Goal: Check status: Check status

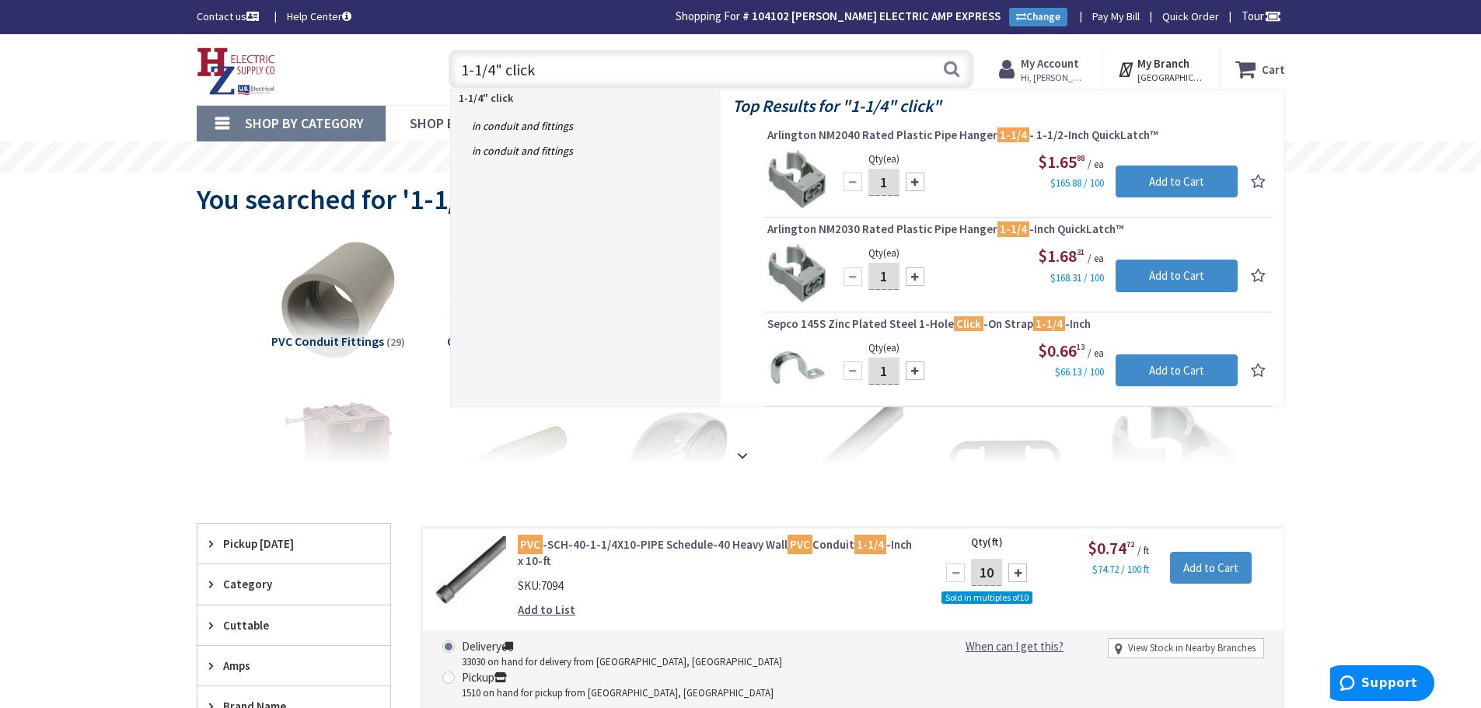
click at [674, 72] on input "1-1/4" click" at bounding box center [711, 69] width 525 height 39
type input "1"
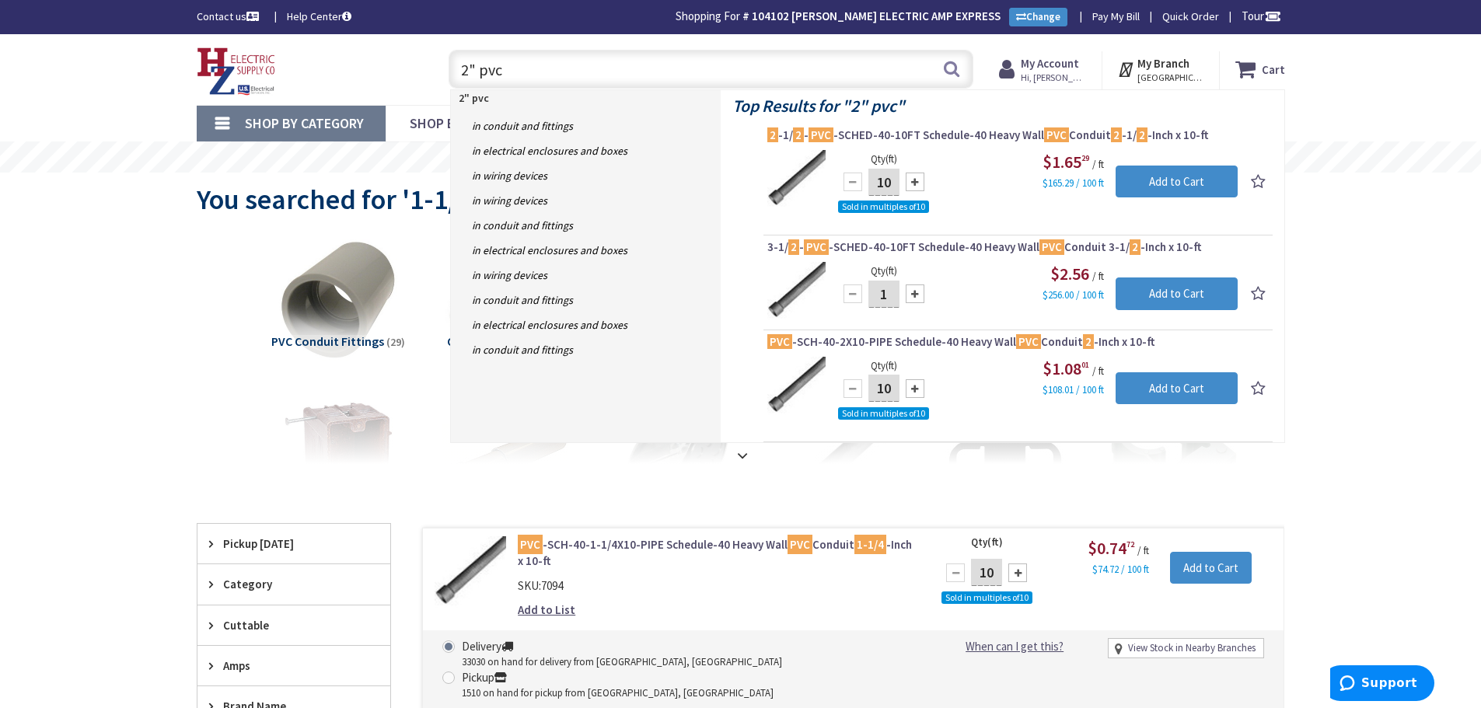
click at [585, 78] on input "2" pvc" at bounding box center [711, 69] width 525 height 39
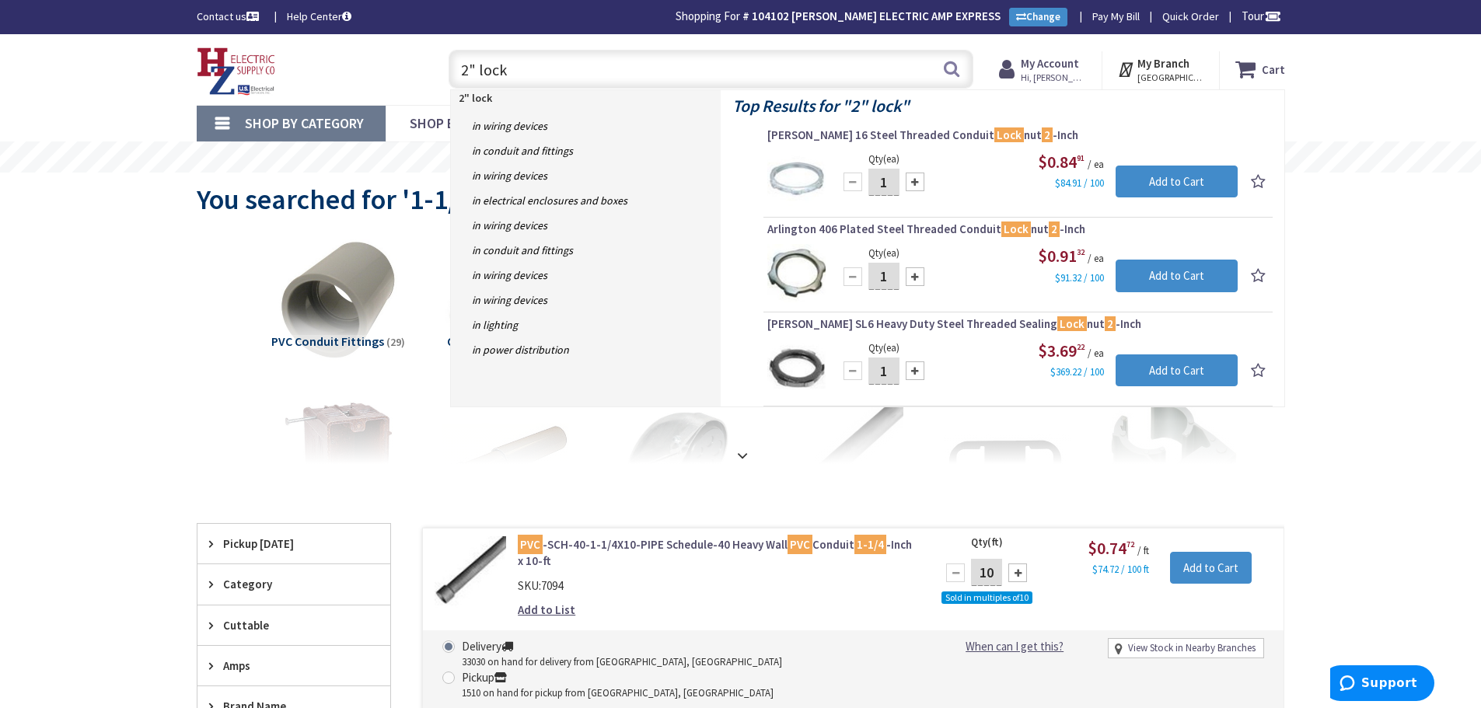
click at [642, 73] on input "2" lock" at bounding box center [711, 69] width 525 height 39
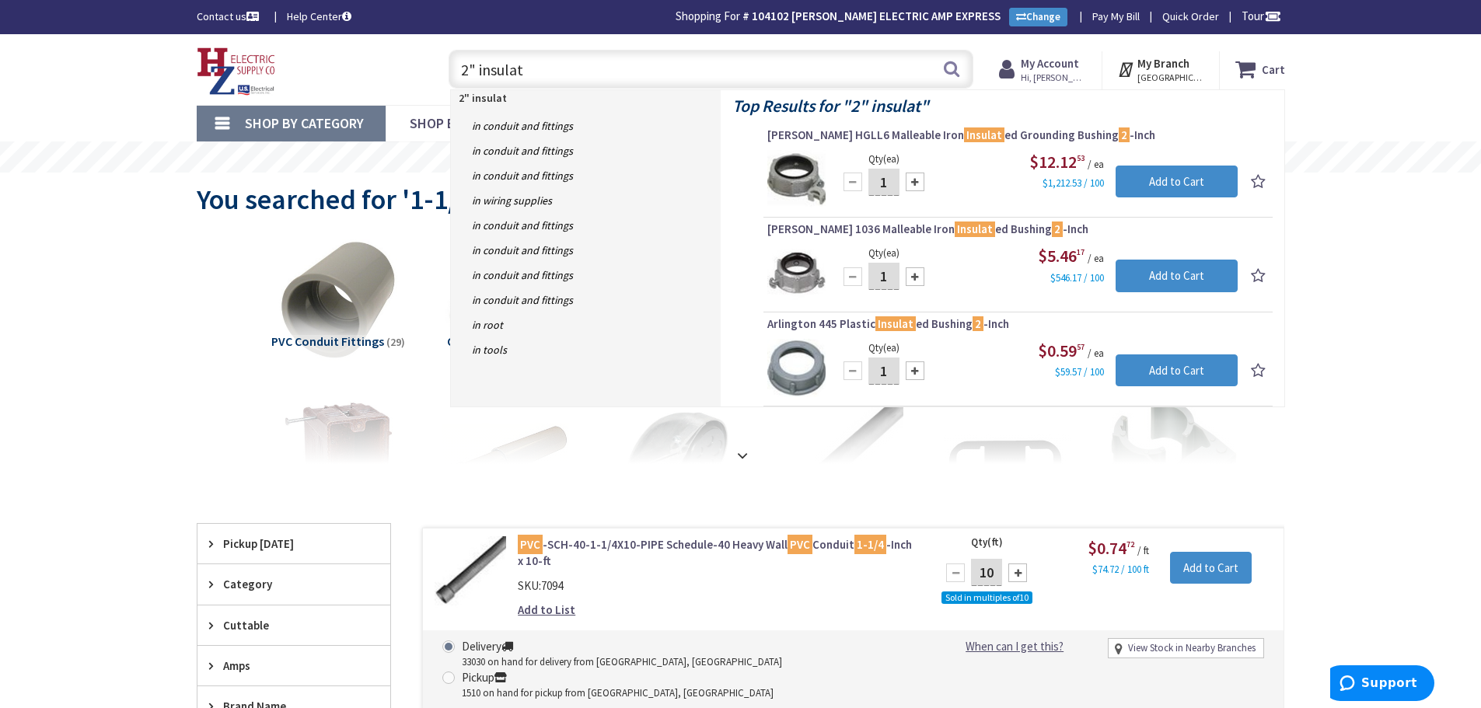
click at [602, 67] on input "2" insulat" at bounding box center [711, 69] width 525 height 39
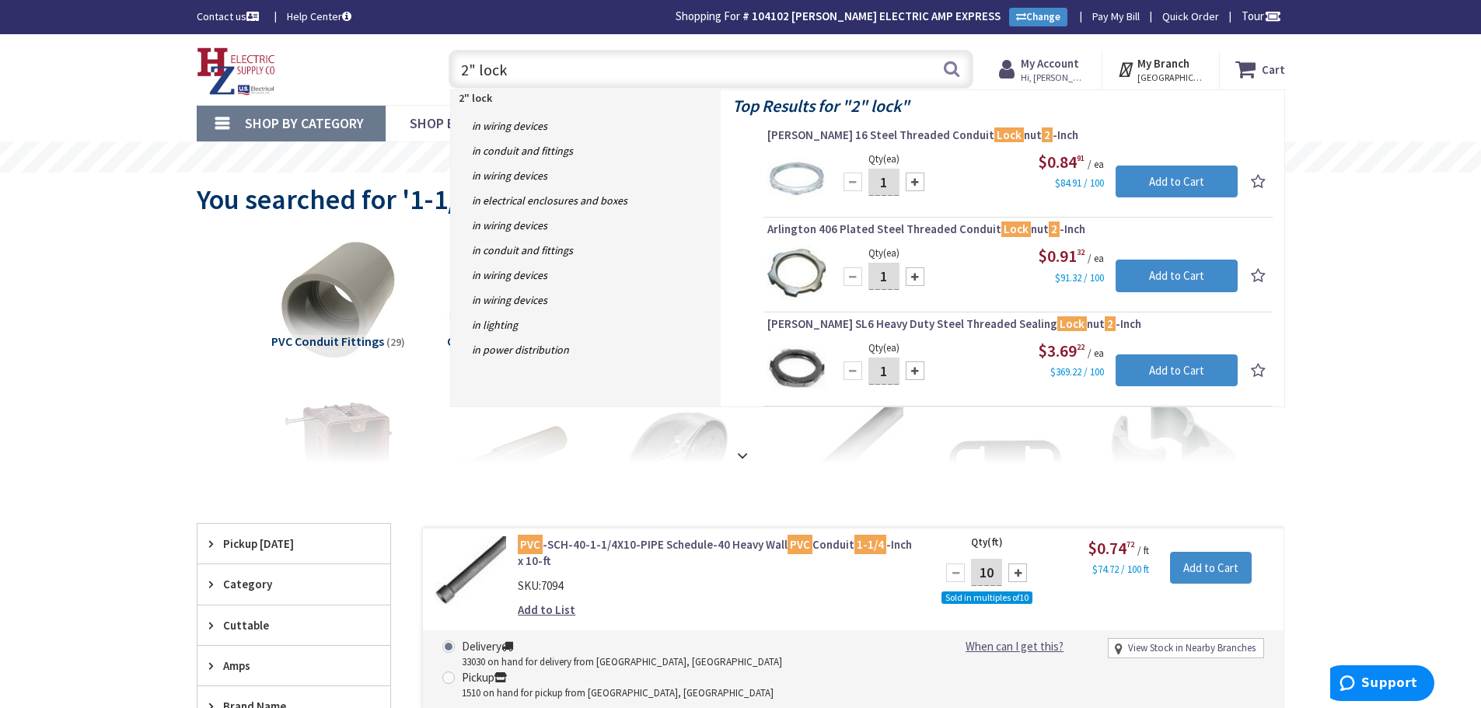
click at [666, 82] on input "2" lock" at bounding box center [711, 69] width 525 height 39
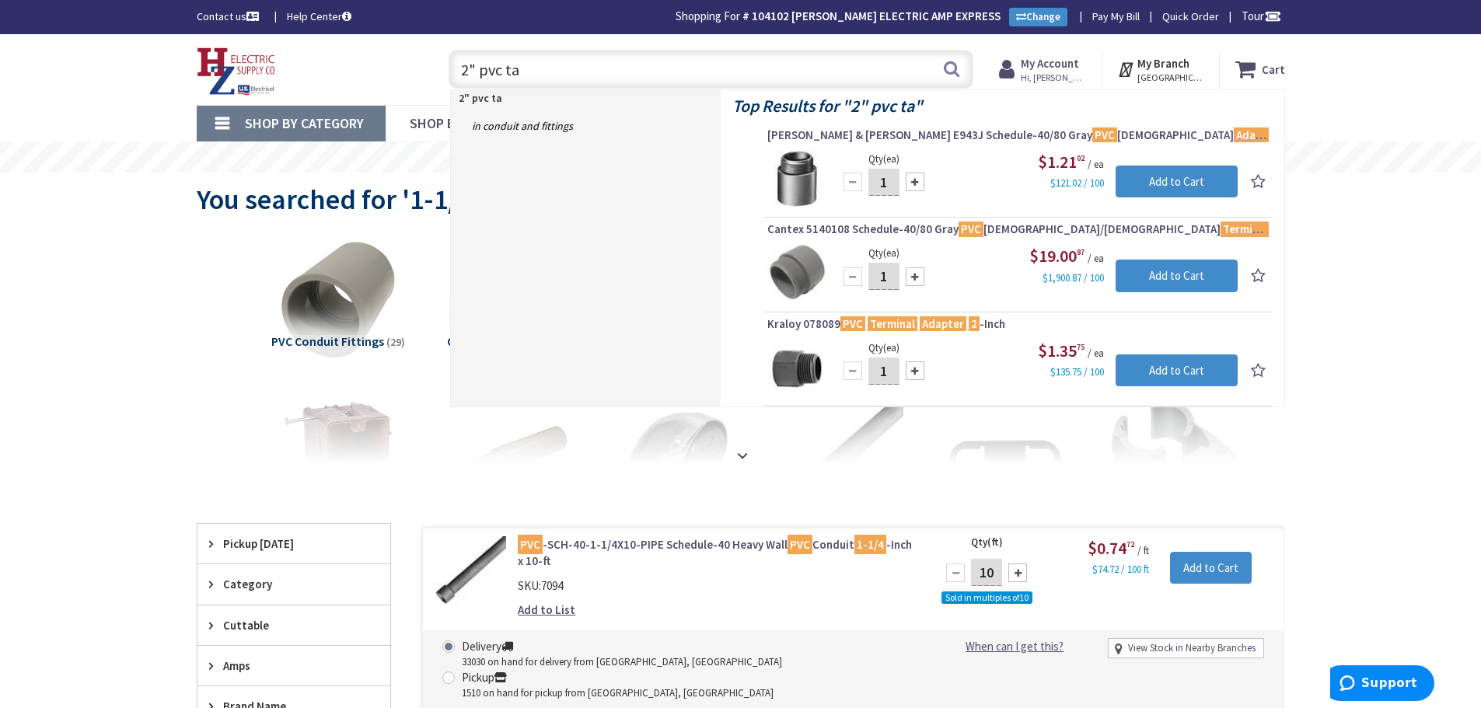
click at [547, 76] on input "2" pvc ta" at bounding box center [711, 69] width 525 height 39
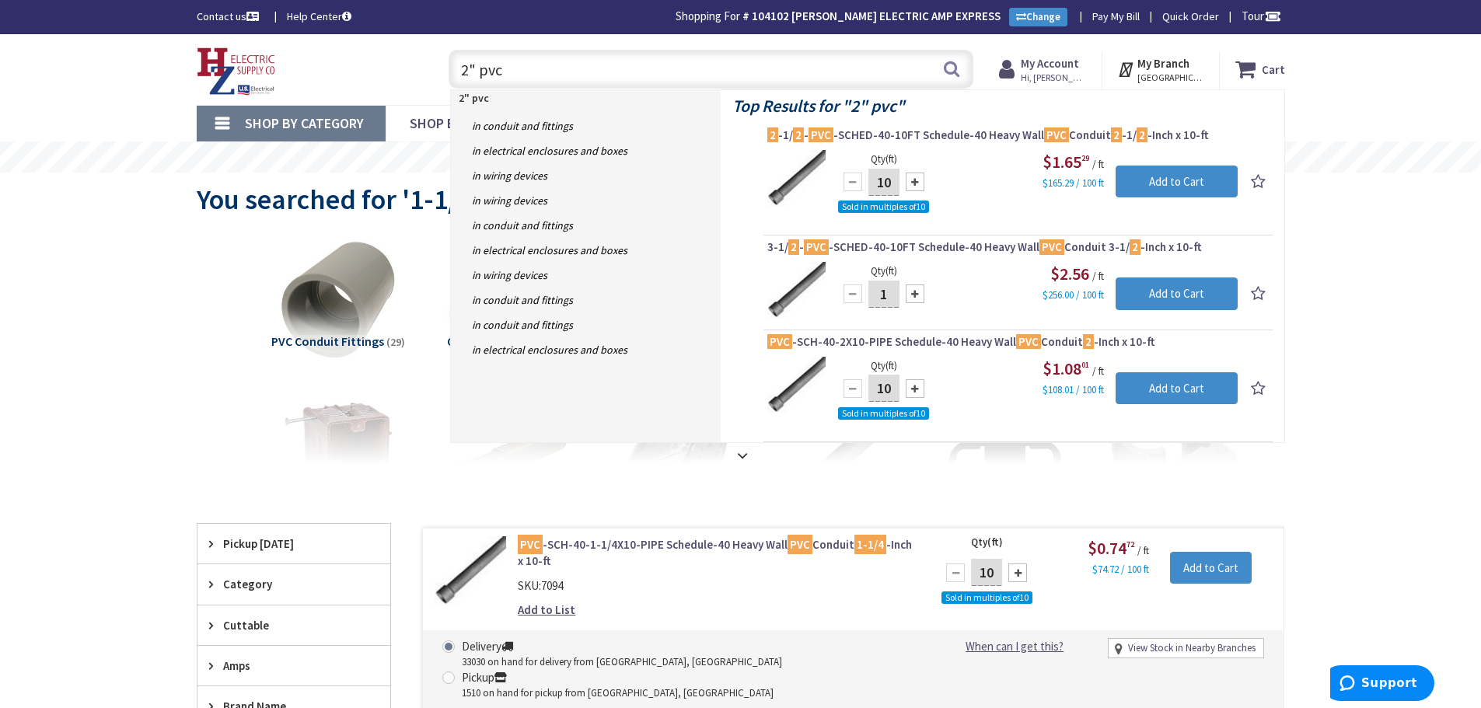
click at [585, 72] on input "2" pvc" at bounding box center [711, 69] width 525 height 39
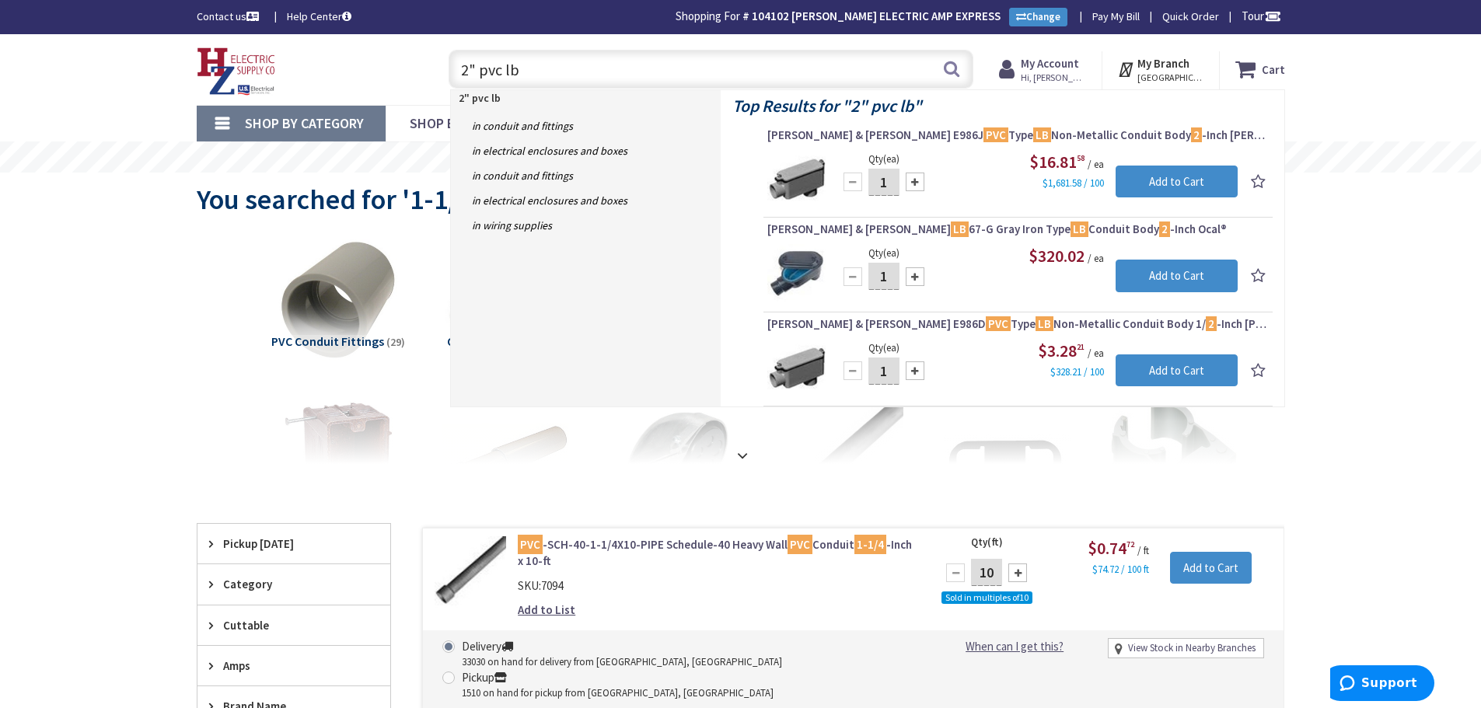
click at [571, 72] on input "2" pvc lb" at bounding box center [711, 69] width 525 height 39
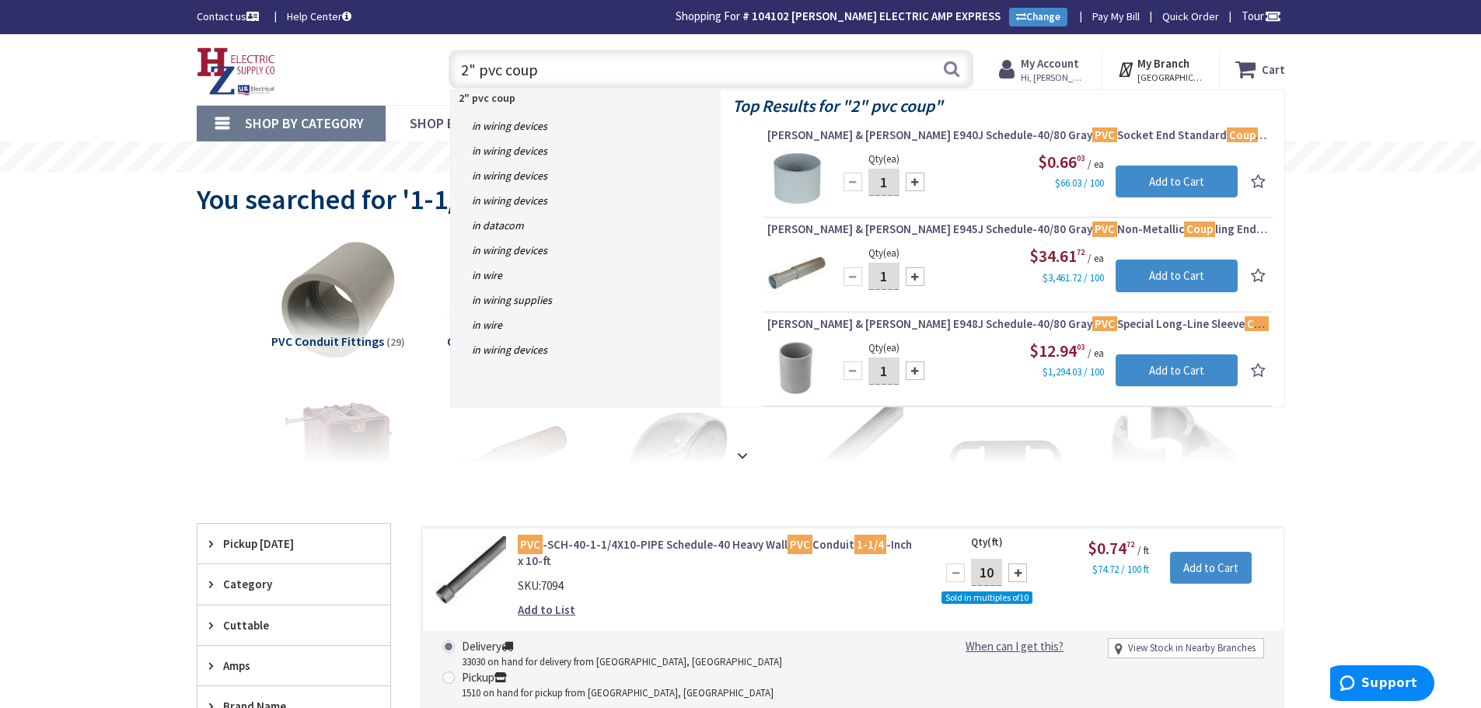
drag, startPoint x: 590, startPoint y: 74, endPoint x: 464, endPoint y: 77, distance: 126.0
click at [464, 77] on input "2" pvc coup" at bounding box center [711, 69] width 525 height 39
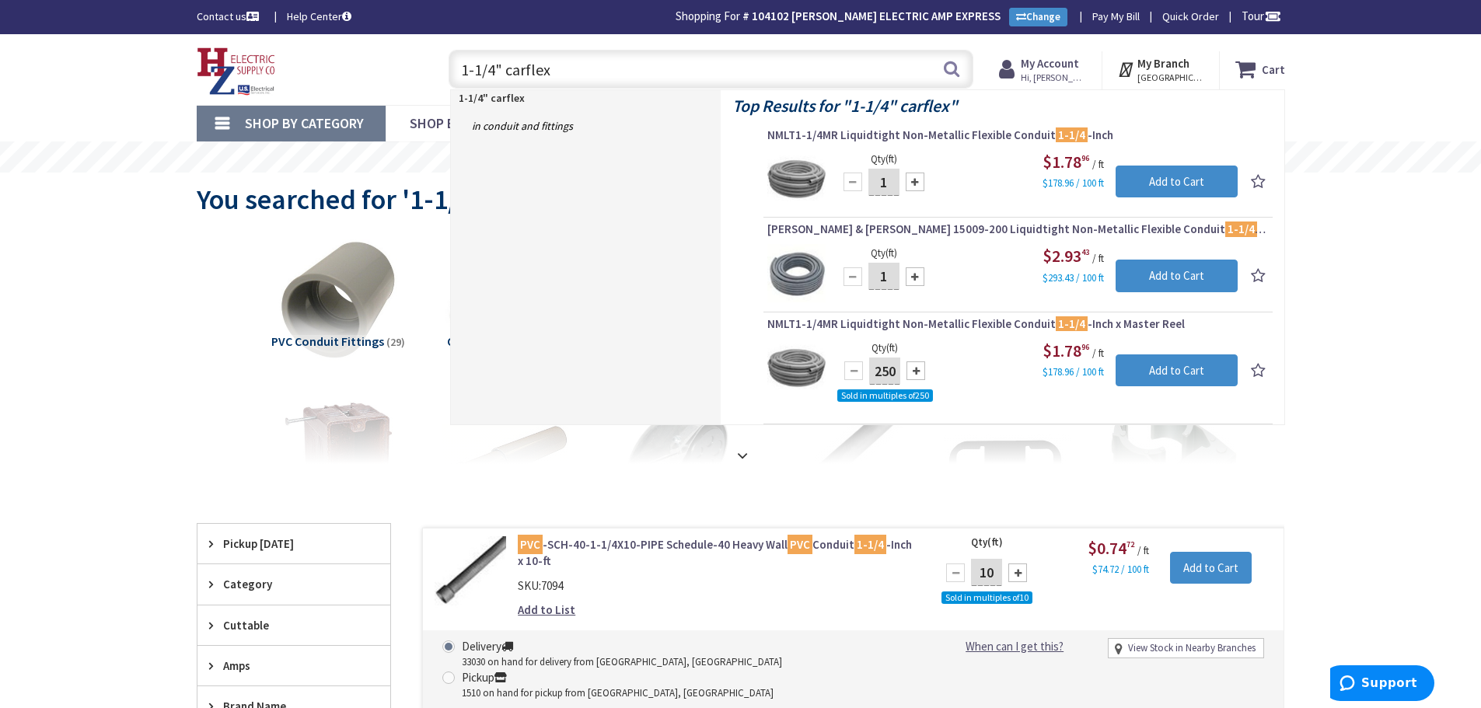
click at [624, 73] on input "1-1/4" carflex" at bounding box center [711, 69] width 525 height 39
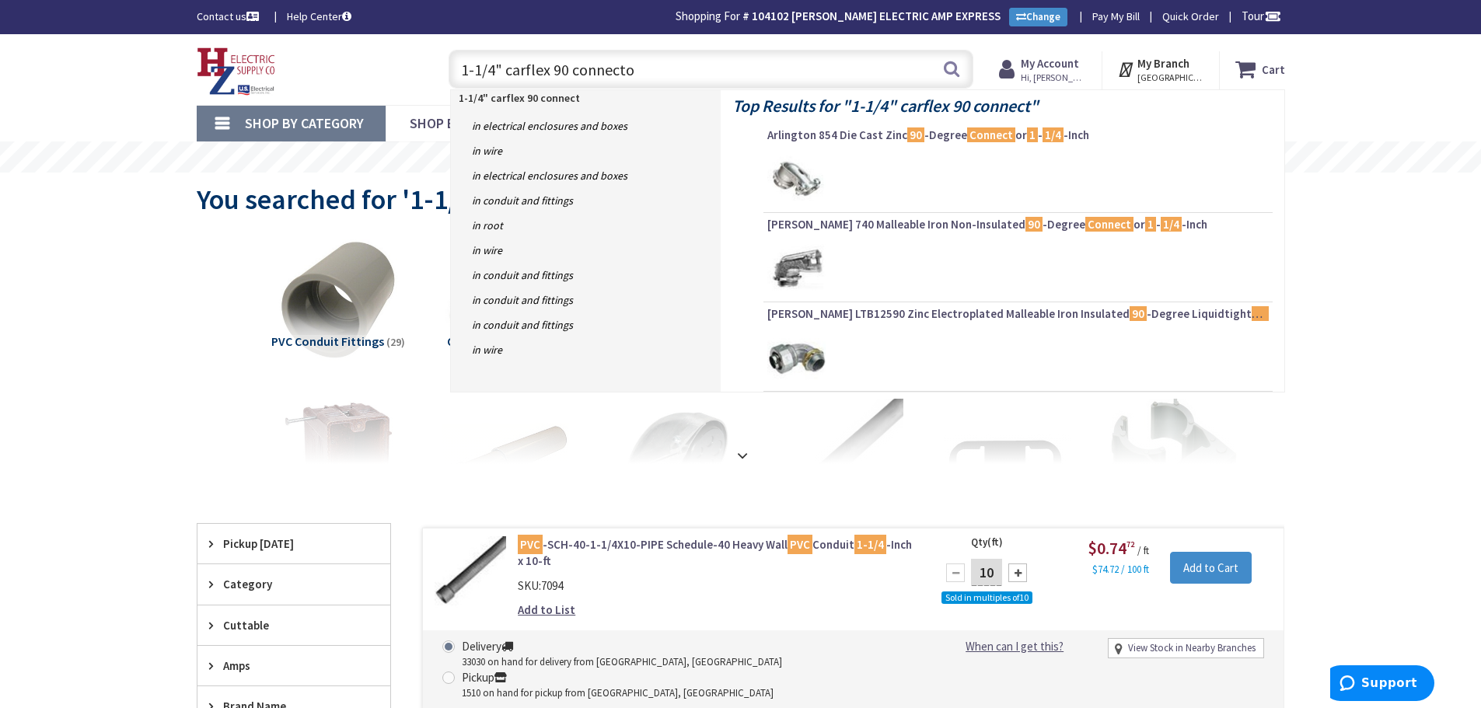
type input "1-1/4" carflex 90 connector"
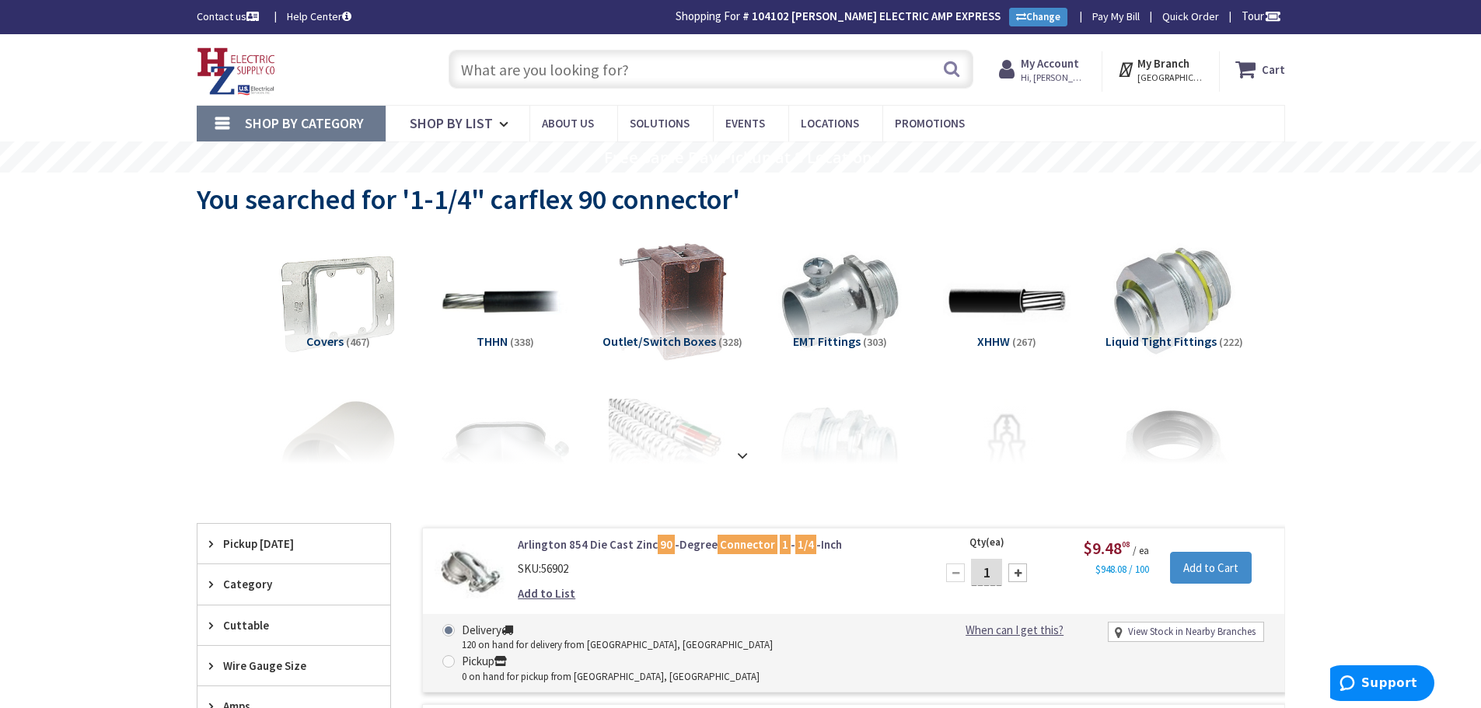
drag, startPoint x: 678, startPoint y: 61, endPoint x: 687, endPoint y: 83, distance: 23.4
click at [678, 61] on input "text" at bounding box center [711, 69] width 525 height 39
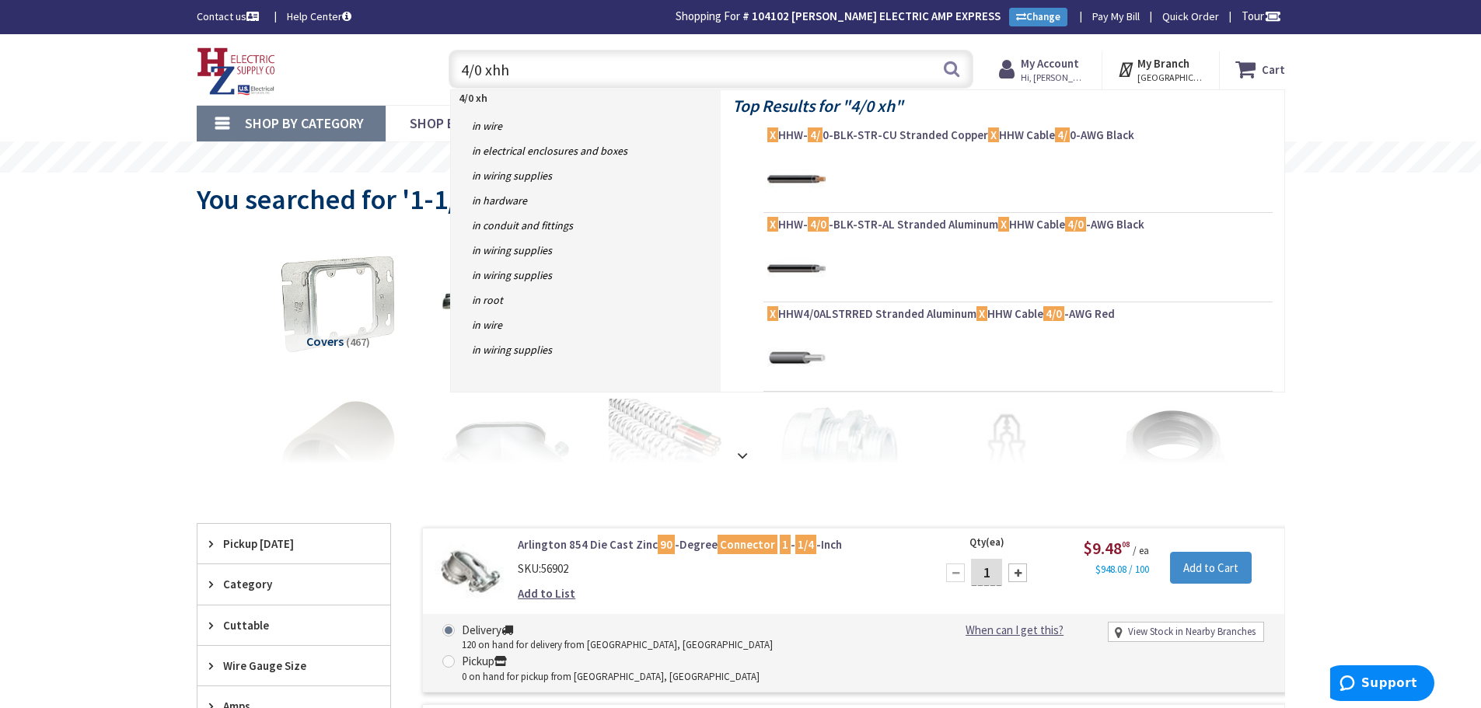
type input "4/0 xhhw"
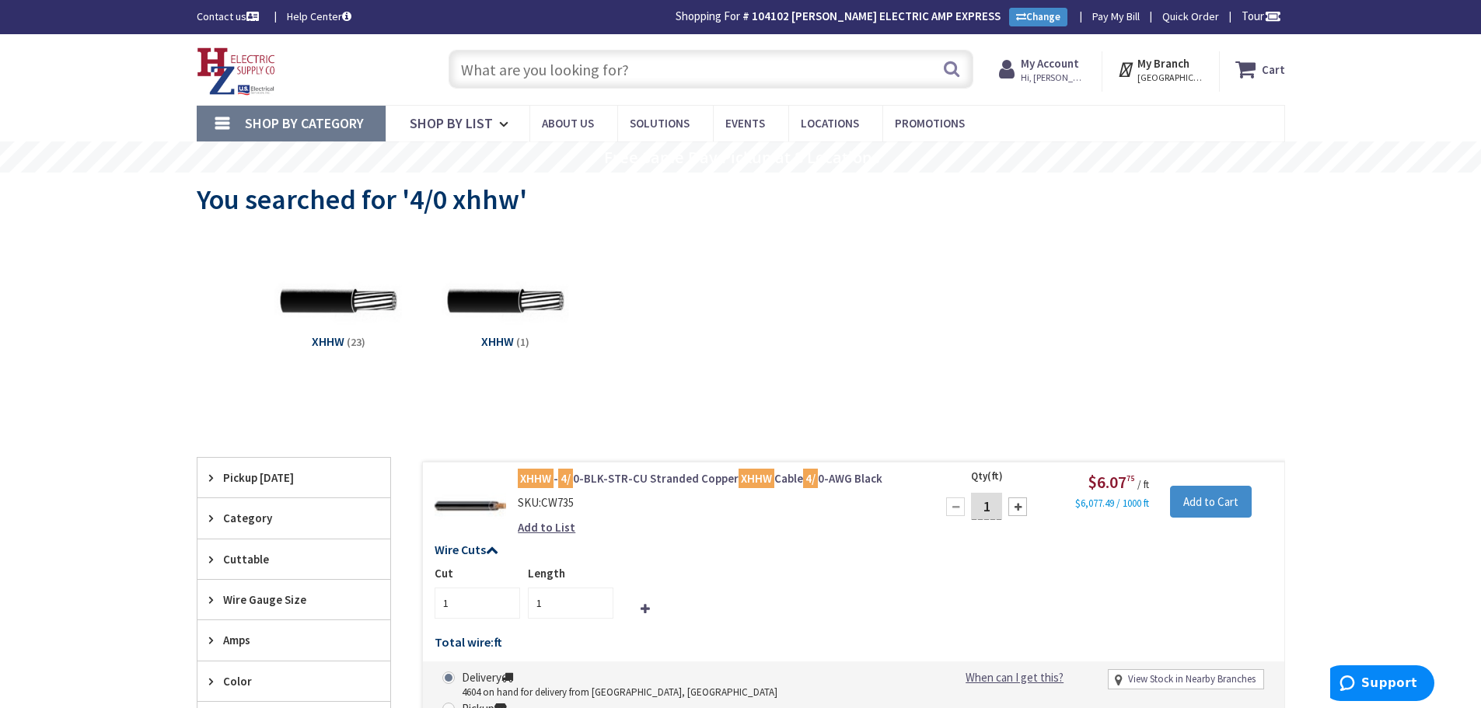
click at [568, 71] on input "text" at bounding box center [711, 69] width 525 height 39
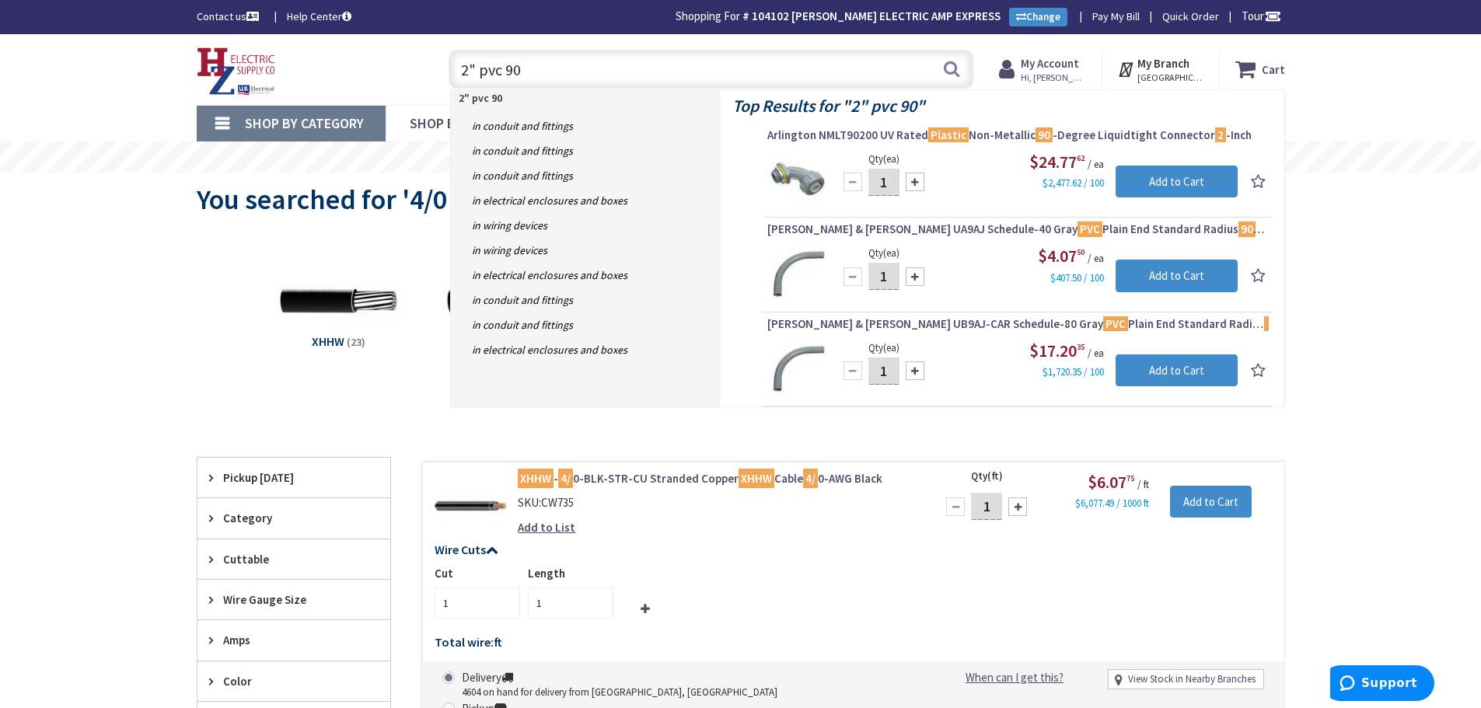
click at [544, 74] on input "2" pvc 90" at bounding box center [711, 69] width 525 height 39
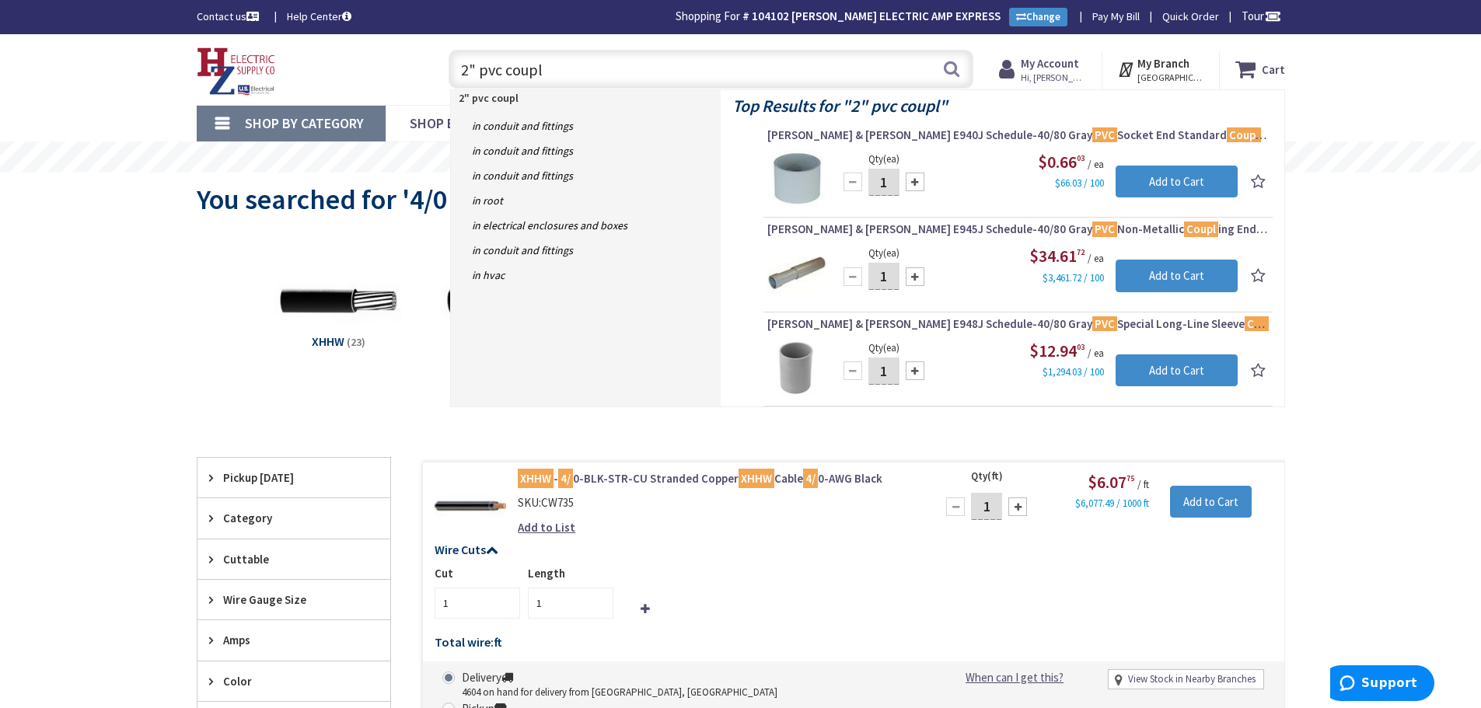
click at [612, 64] on input "2" pvc coupl" at bounding box center [711, 69] width 525 height 39
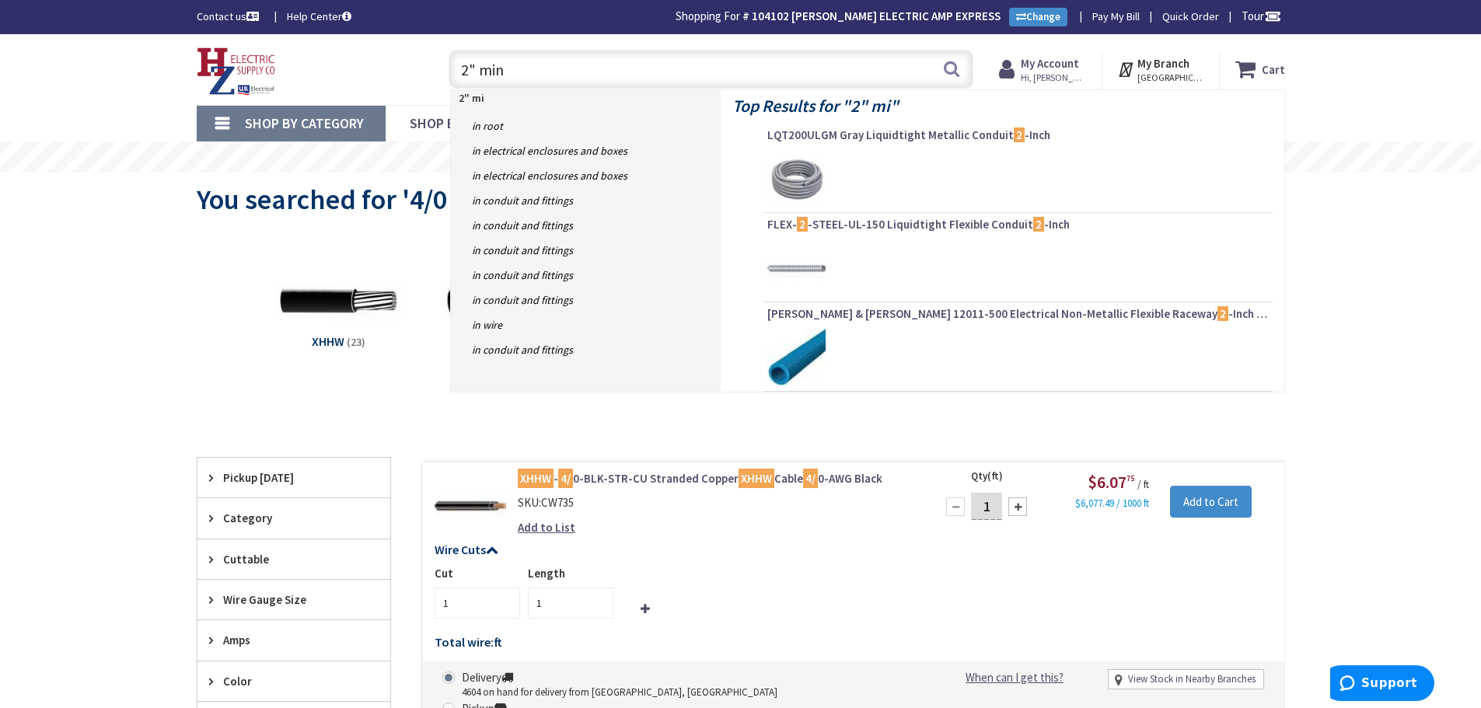
type input "2" mini"
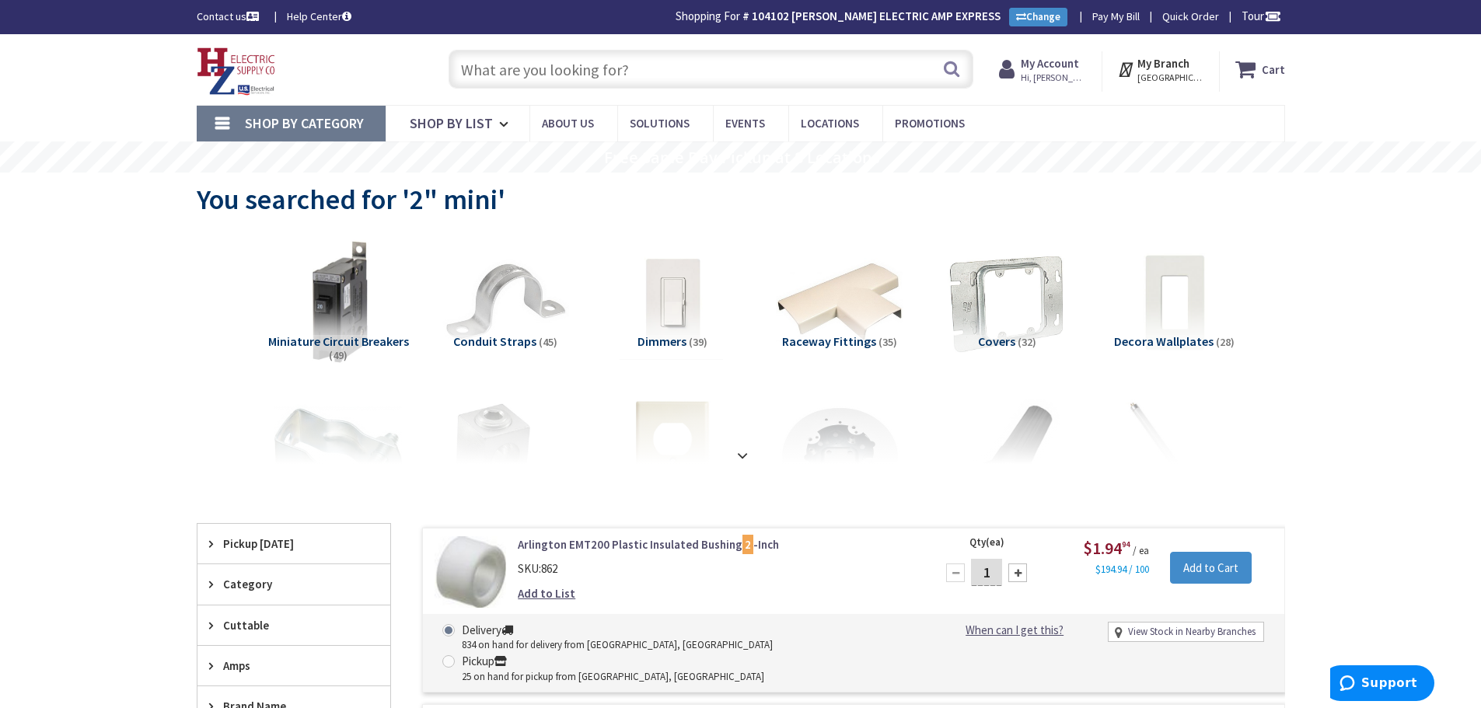
drag, startPoint x: 672, startPoint y: 45, endPoint x: 669, endPoint y: 65, distance: 20.5
click at [670, 58] on div "Search" at bounding box center [707, 69] width 533 height 50
click at [669, 65] on input "text" at bounding box center [711, 69] width 525 height 39
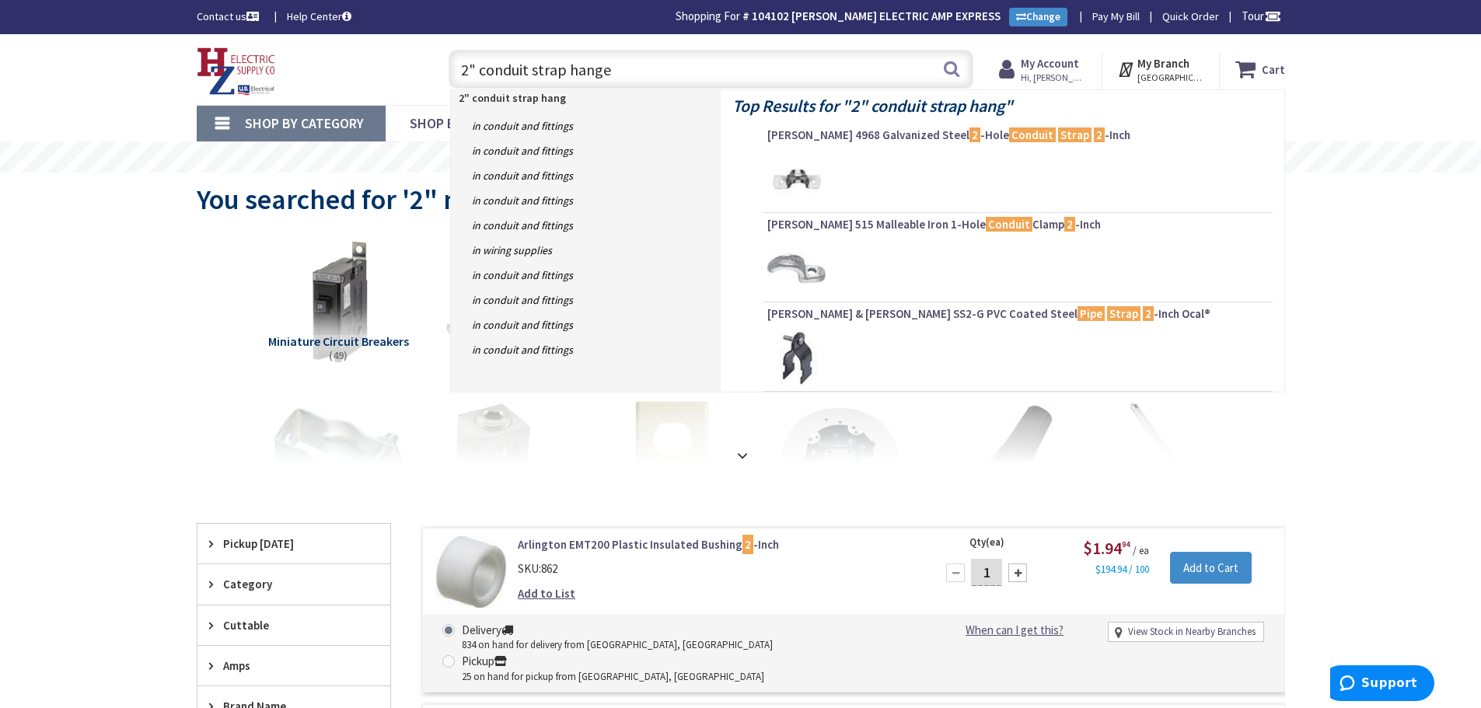
type input "2" conduit strap hanger"
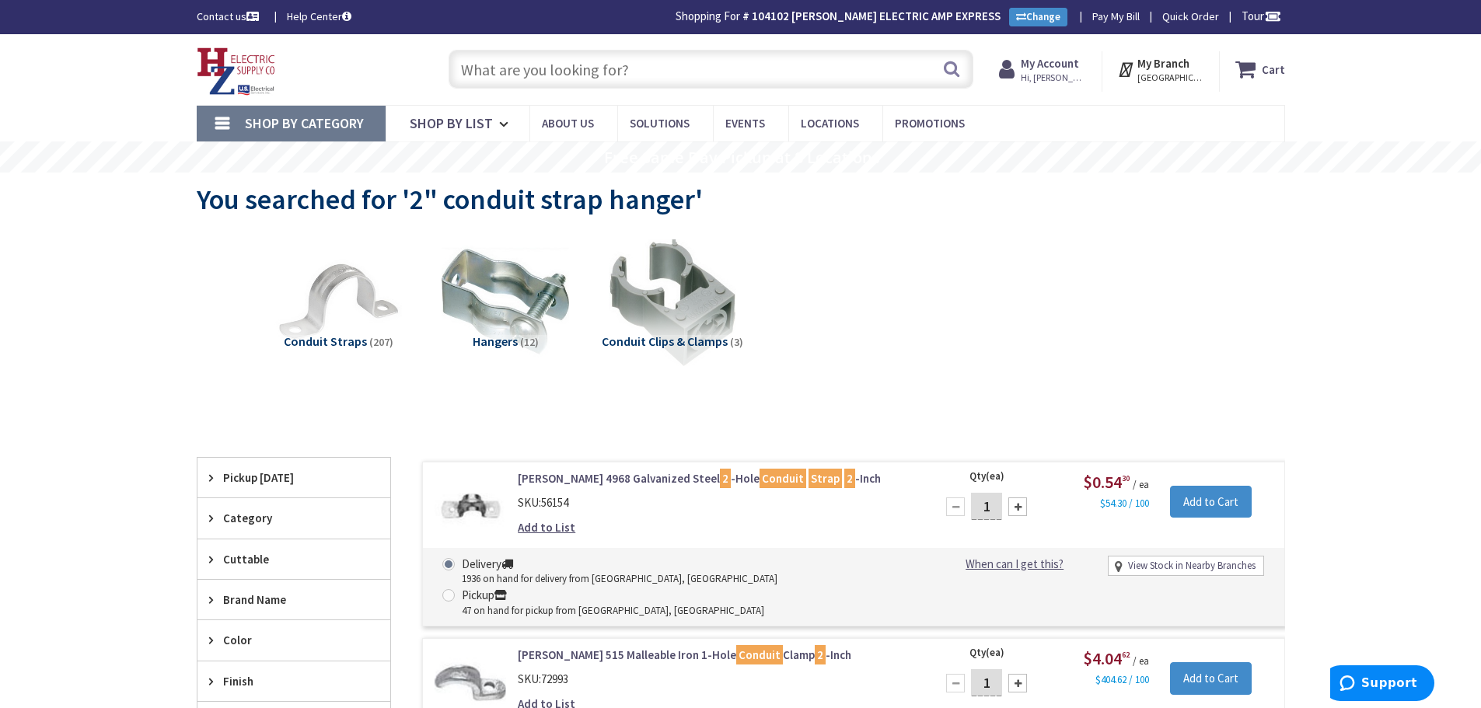
click at [619, 78] on input "text" at bounding box center [711, 69] width 525 height 39
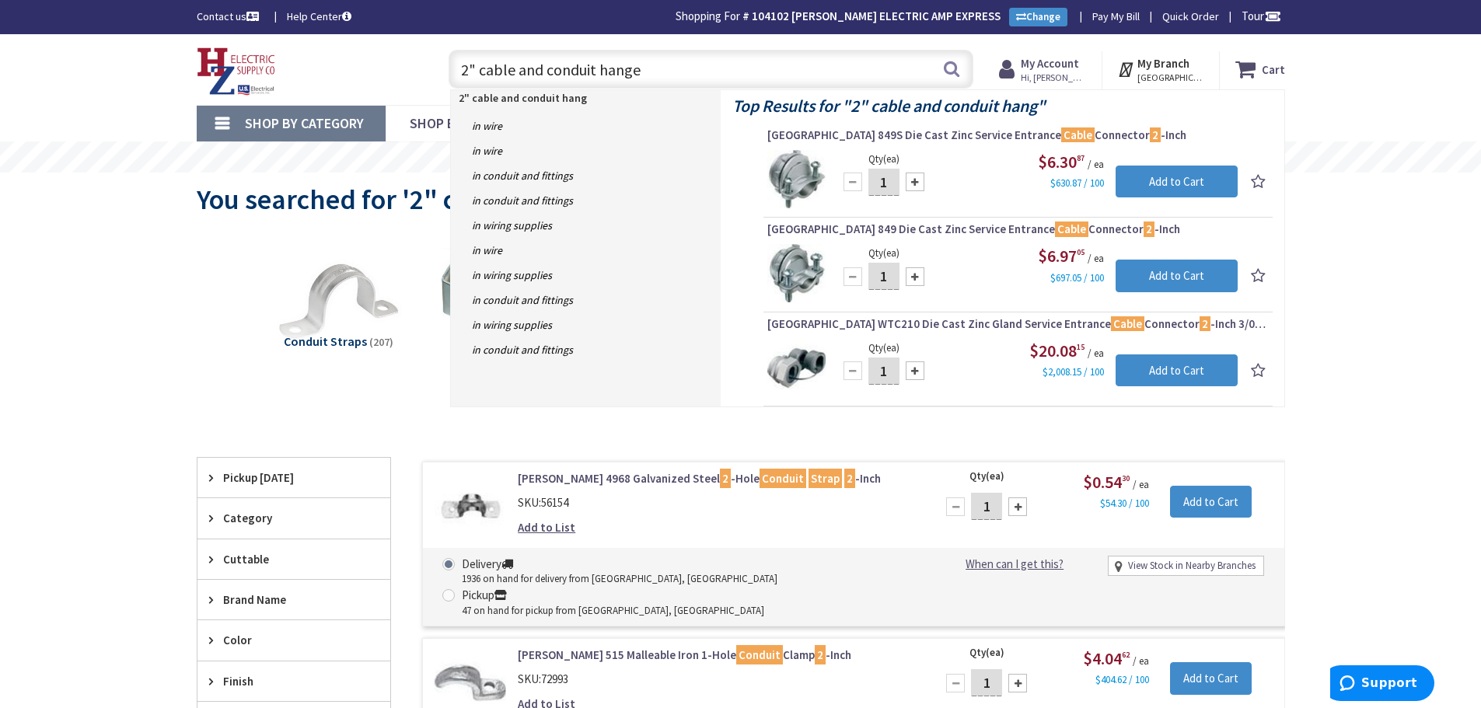
type input "2" cable and conduit hanger"
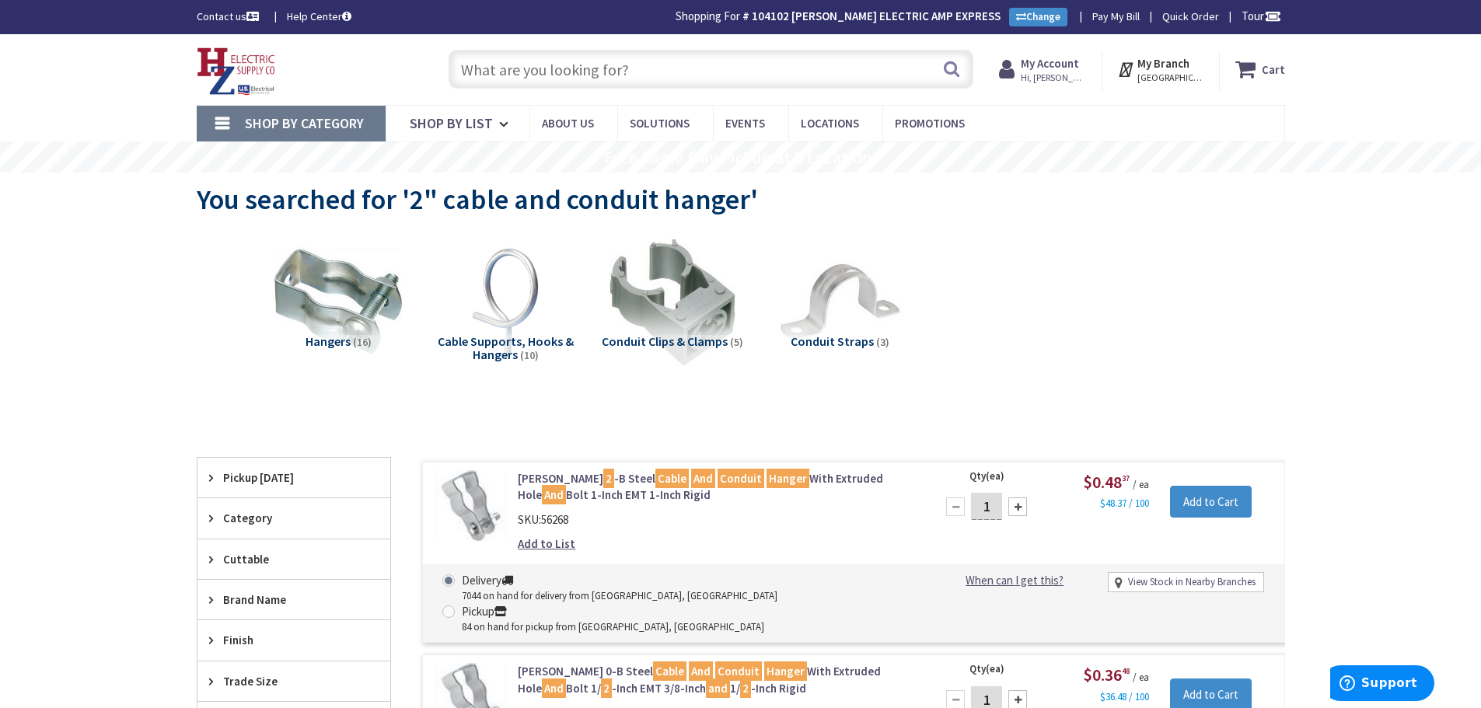
click at [620, 79] on input "text" at bounding box center [711, 69] width 525 height 39
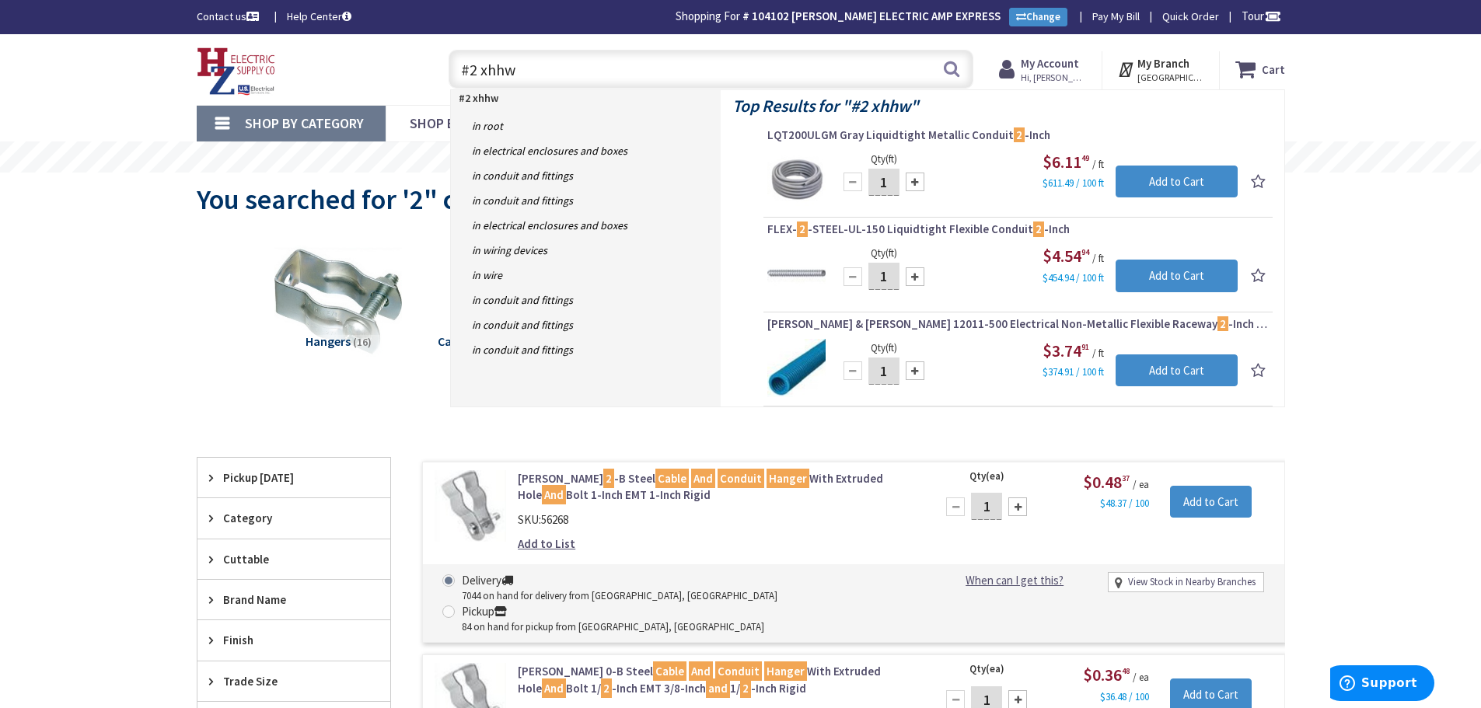
type input "#2 xhhw"
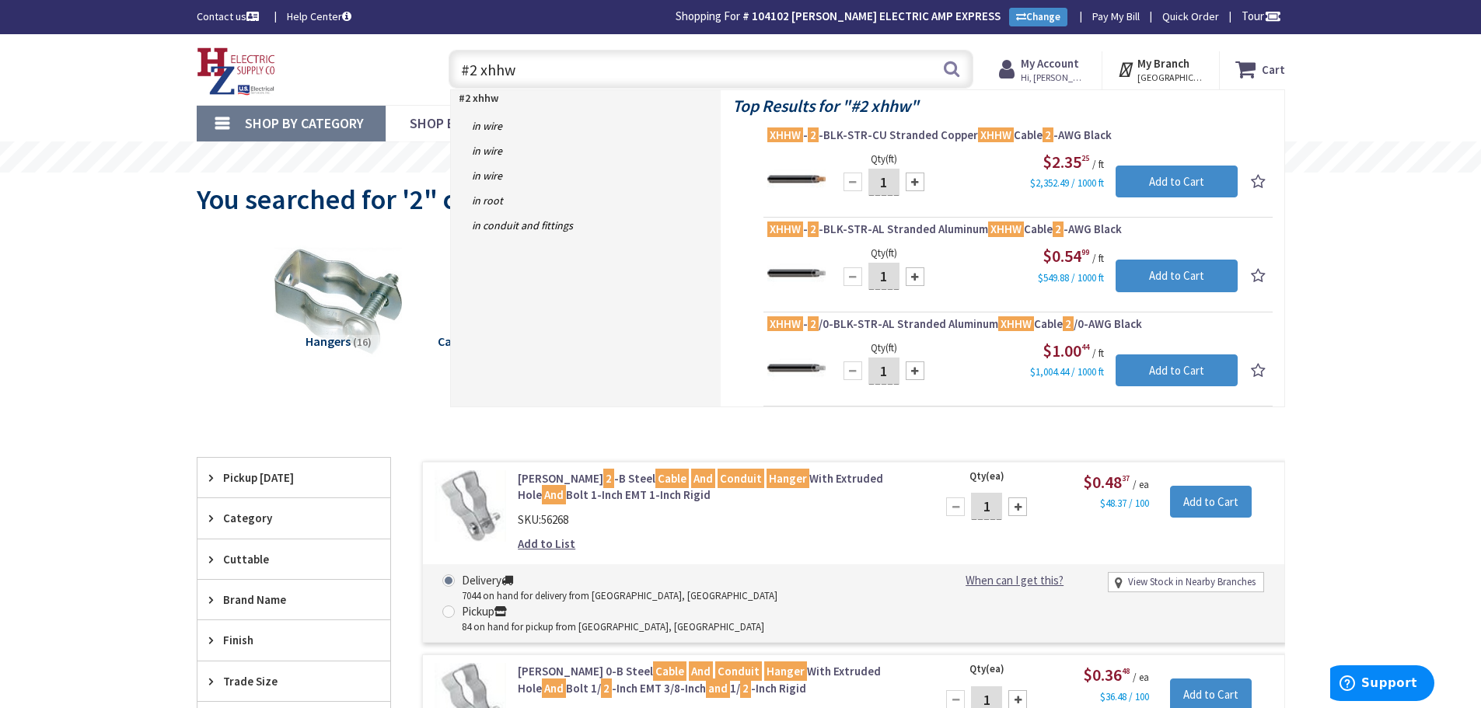
click at [663, 79] on input "#2 xhhw" at bounding box center [711, 69] width 525 height 39
type input "#"
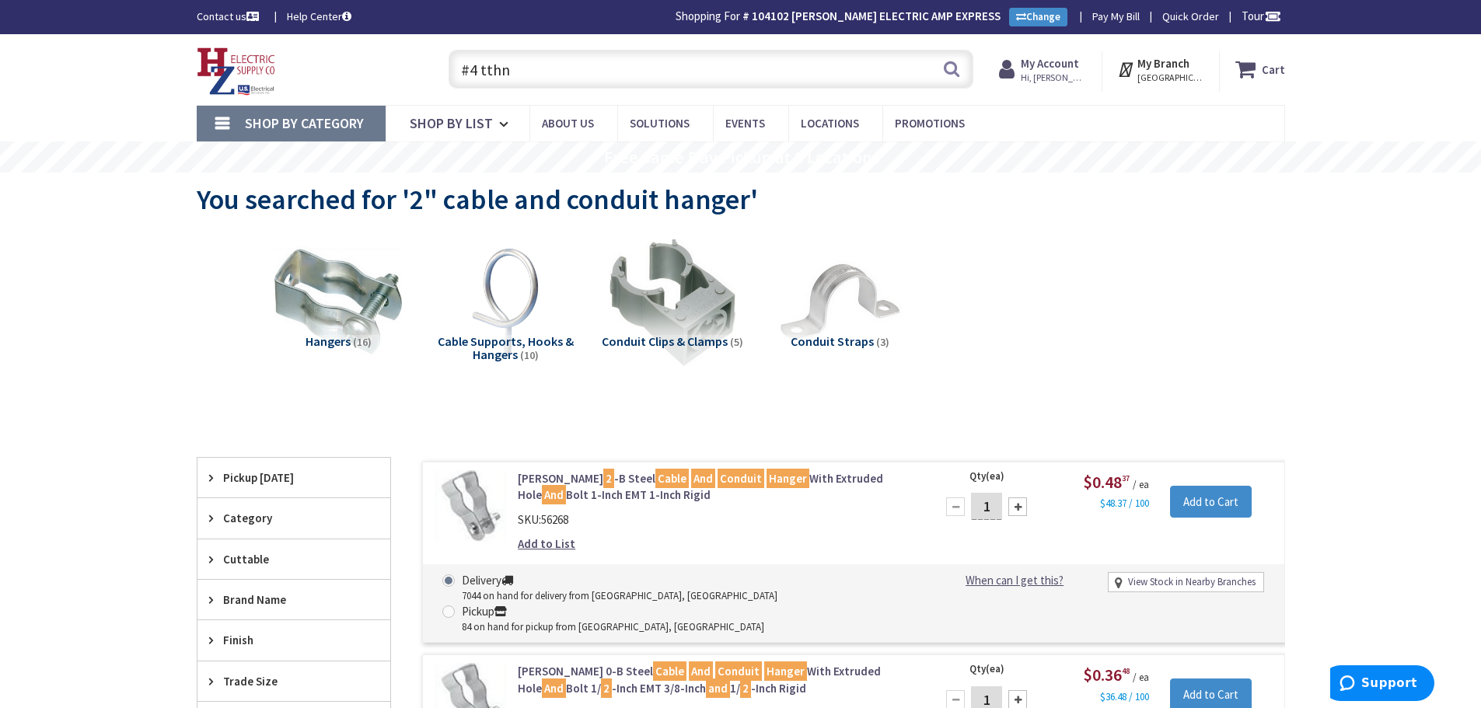
type input "#4 tth"
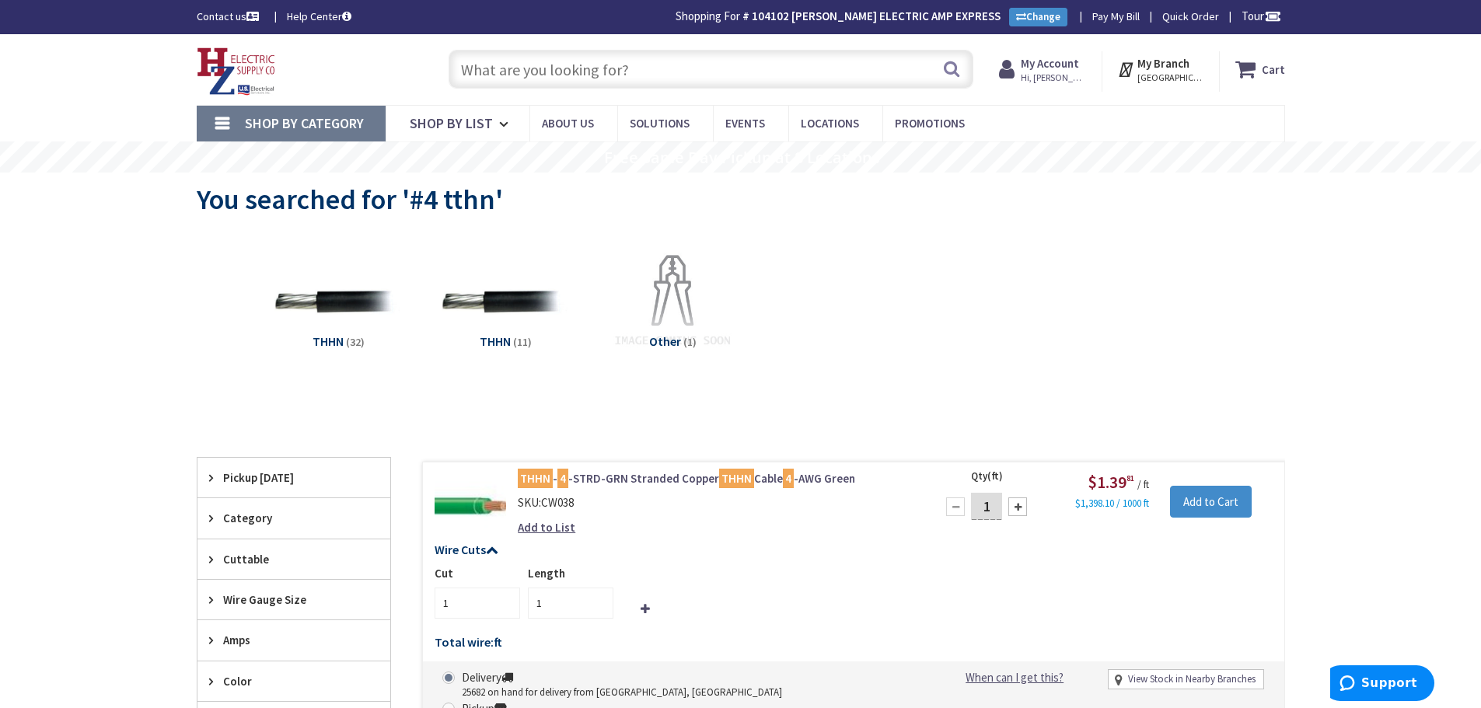
click at [632, 70] on input "text" at bounding box center [711, 69] width 525 height 39
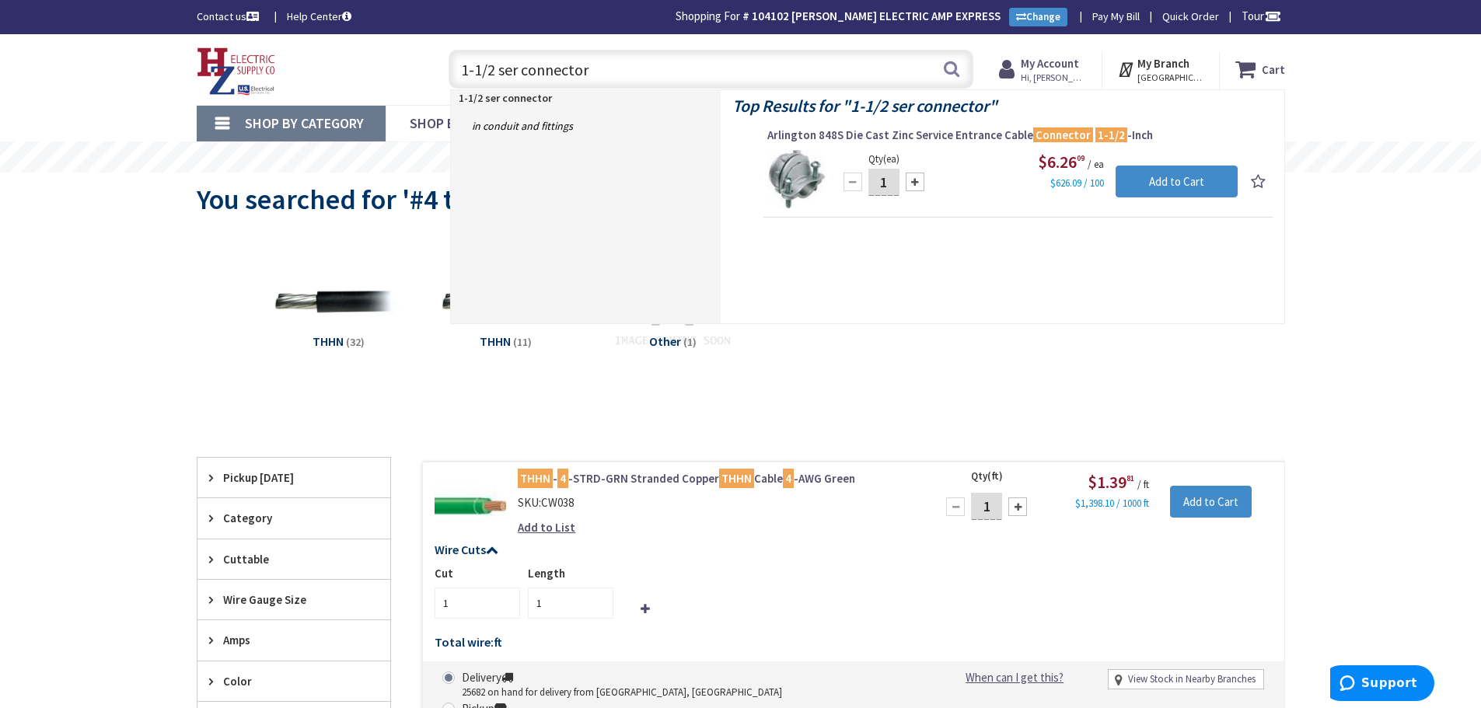
drag, startPoint x: 602, startPoint y: 75, endPoint x: 267, endPoint y: 89, distance: 335.4
click at [267, 89] on div "Toggle Nav 1-1/2 ser connector 1-1/2 ser connector Search Cart My Cart Close" at bounding box center [741, 70] width 1112 height 52
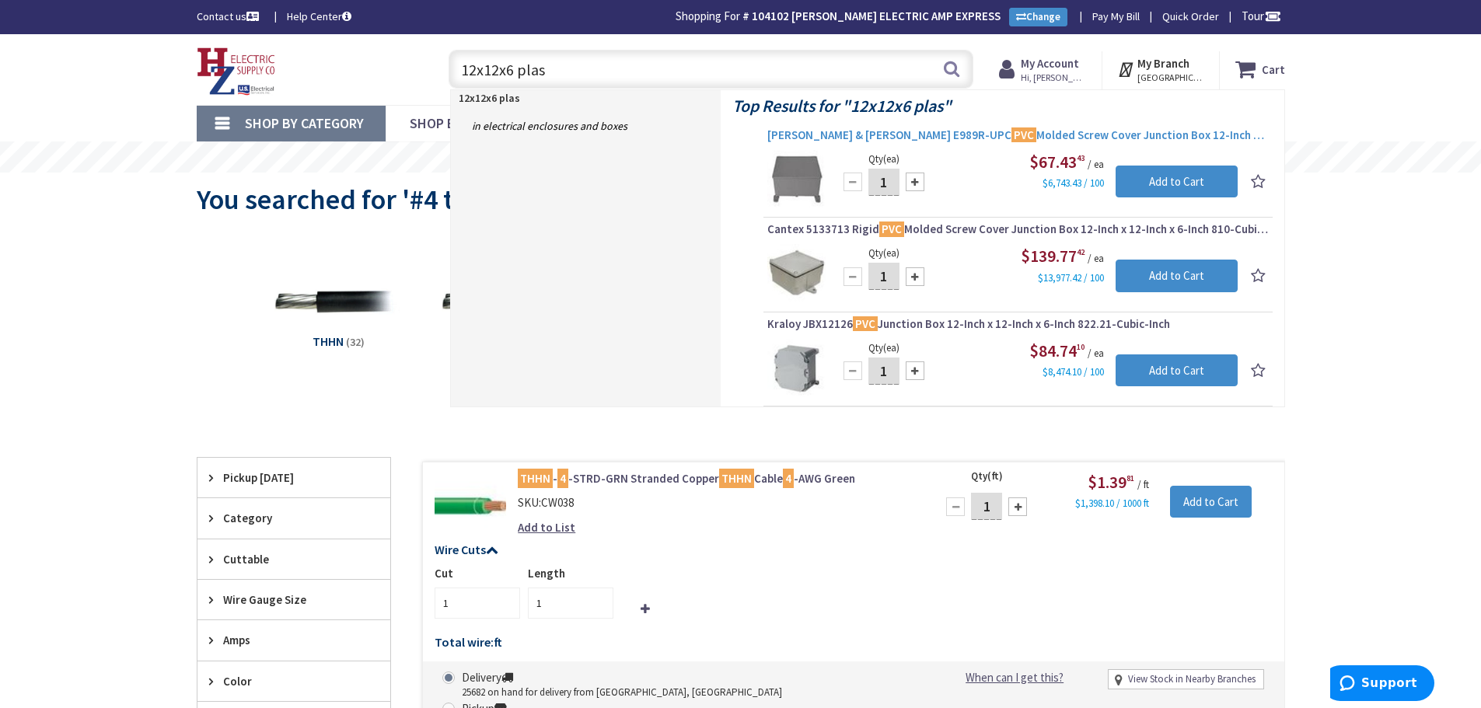
type input "12x12x6 plas"
click at [823, 135] on span "Thomas & Betts E989R-UPC PVC Molded Screw Cover Junction Box 12-Inch x 12-Inch …" at bounding box center [1019, 136] width 502 height 16
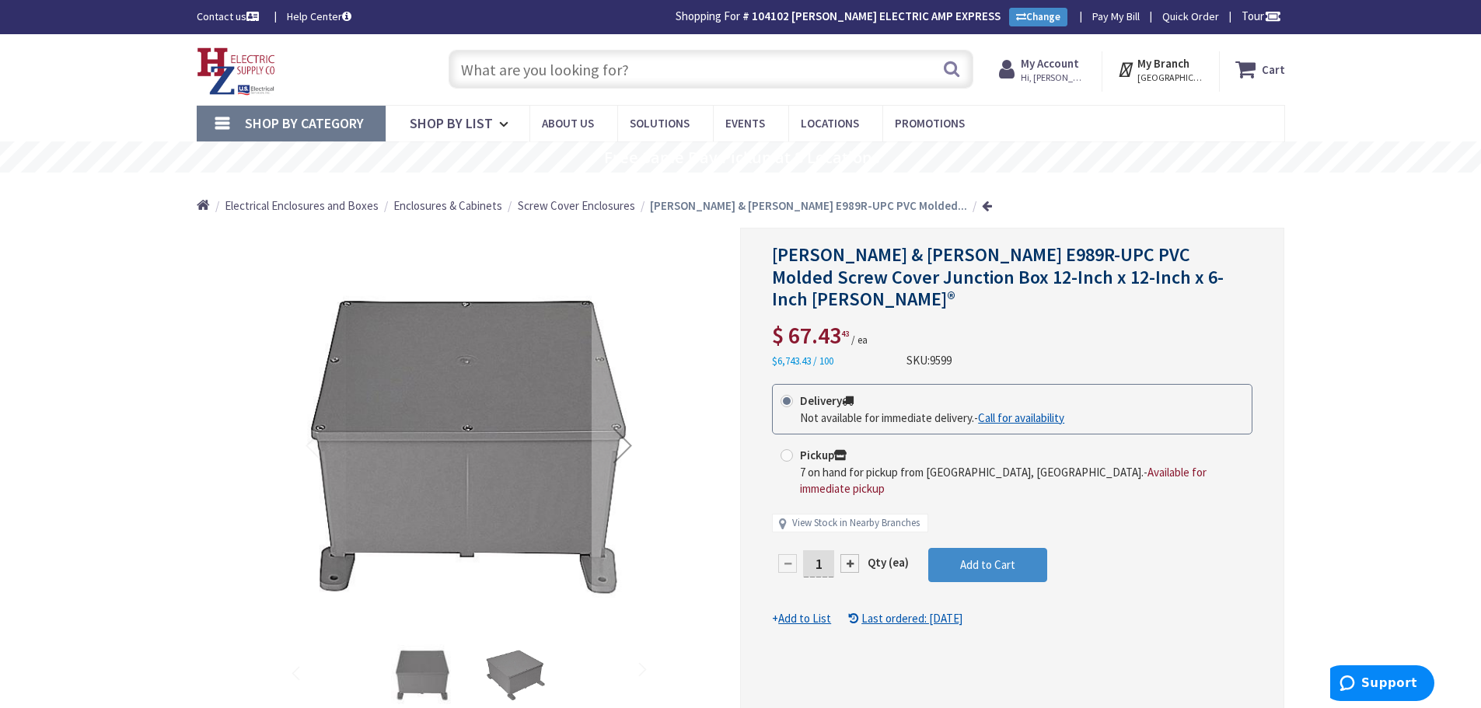
click at [647, 70] on input "text" at bounding box center [711, 69] width 525 height 39
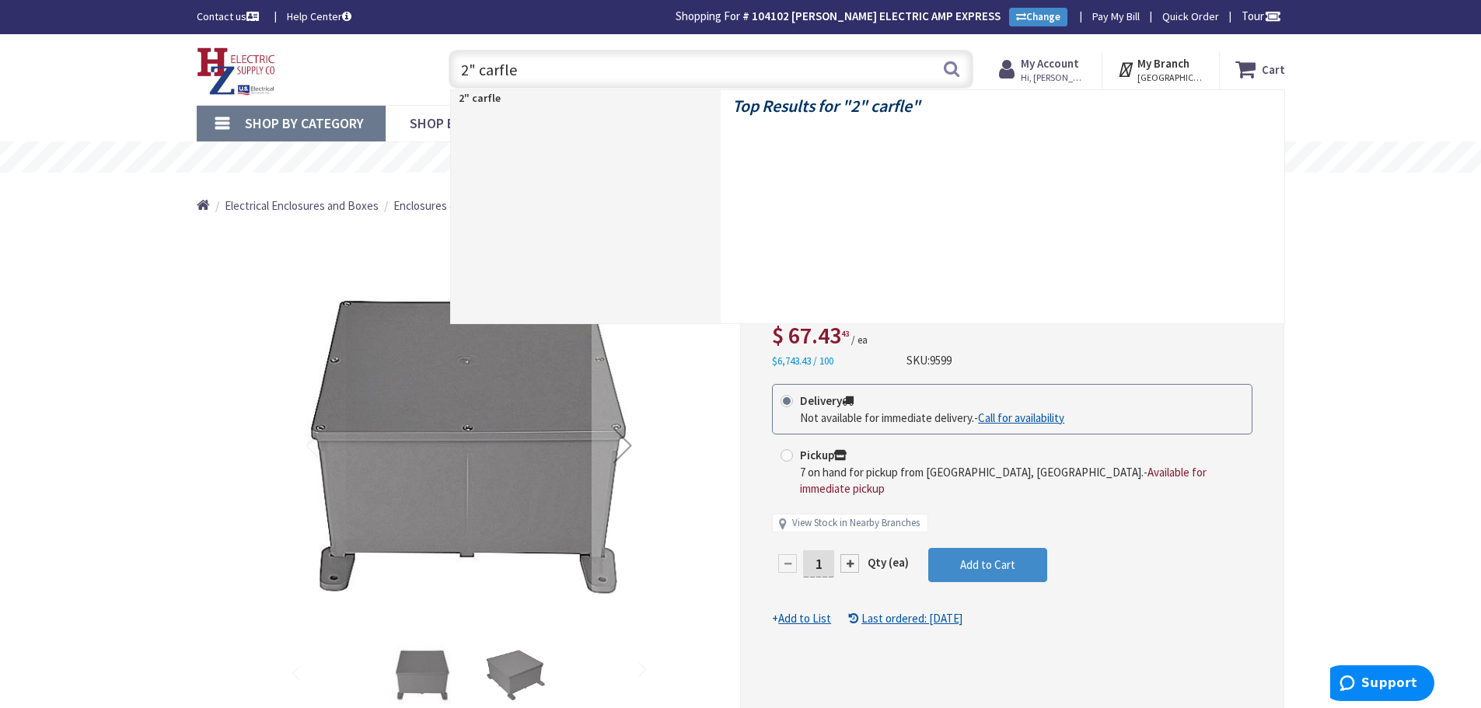
type input "2" carflex"
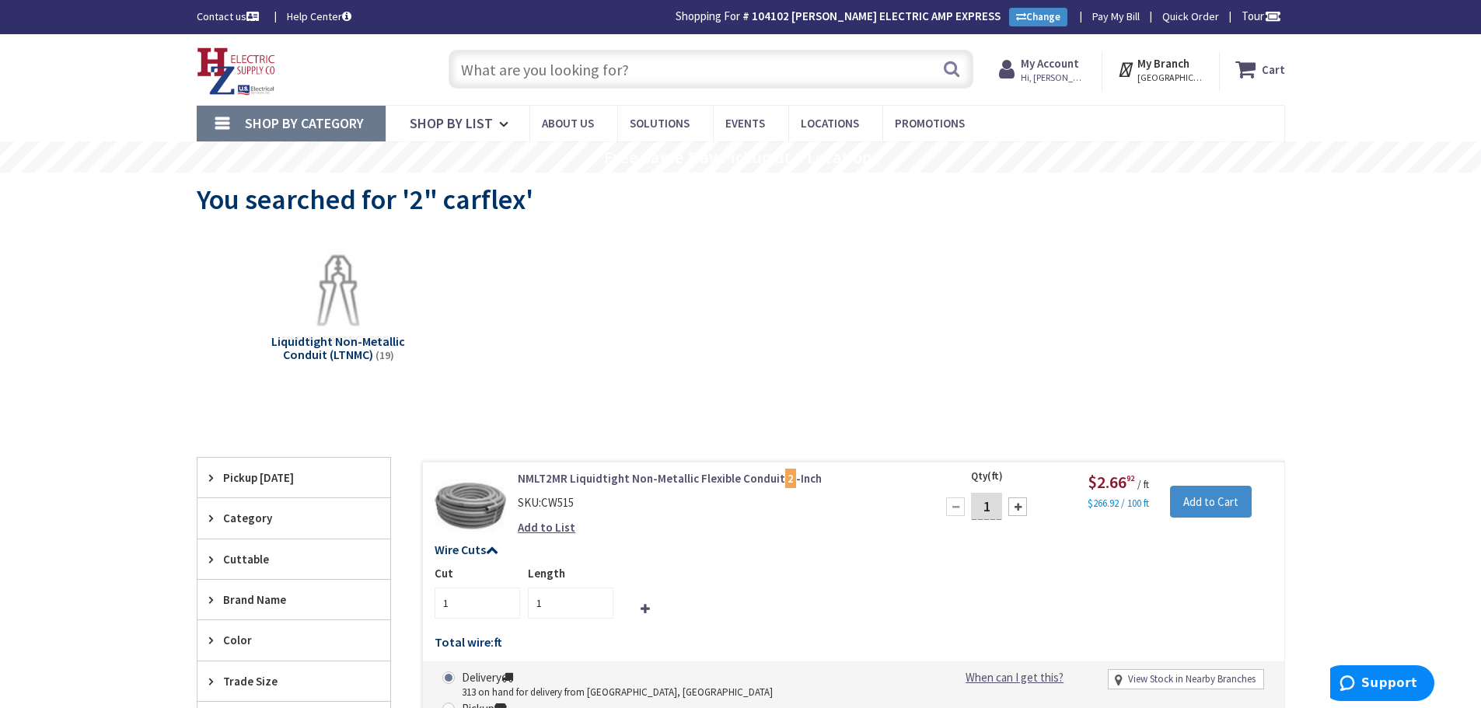
click at [626, 76] on input "text" at bounding box center [711, 69] width 525 height 39
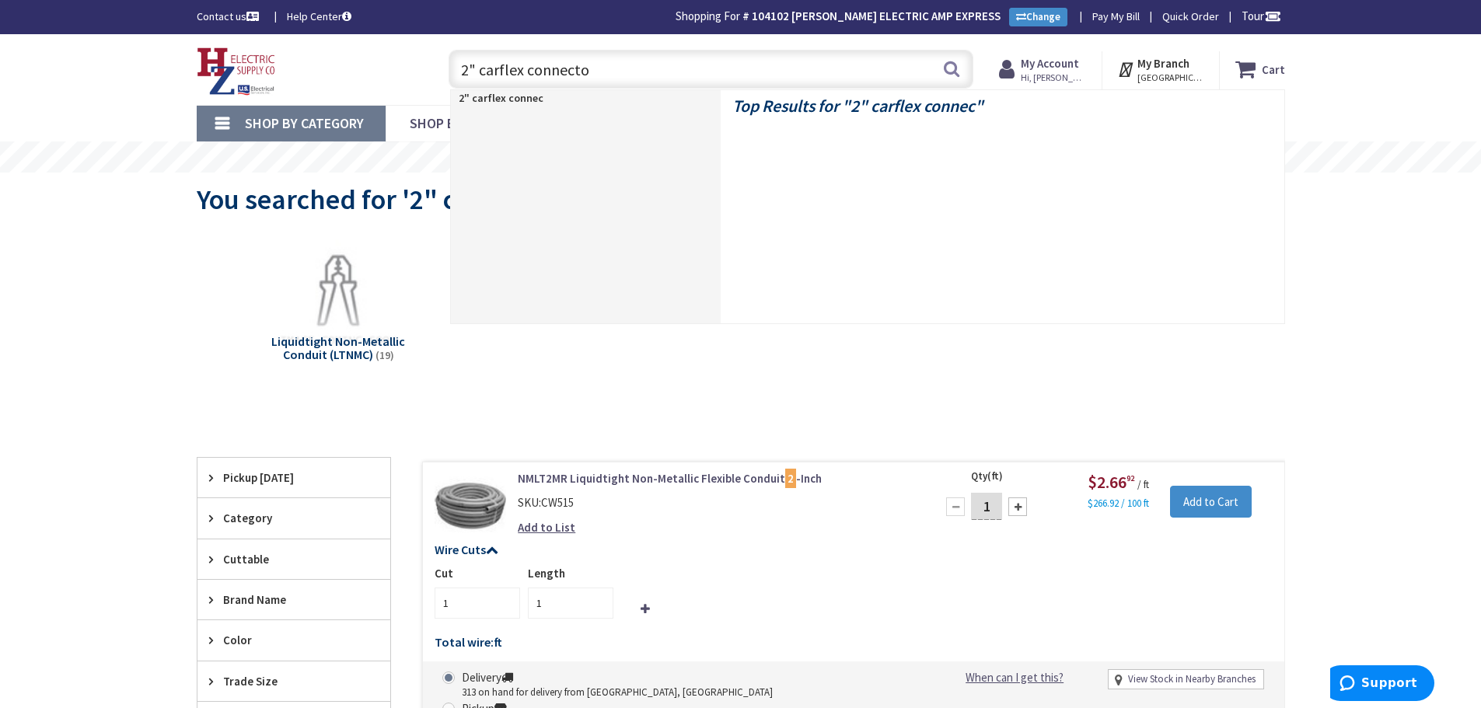
type input "2" carflex connector"
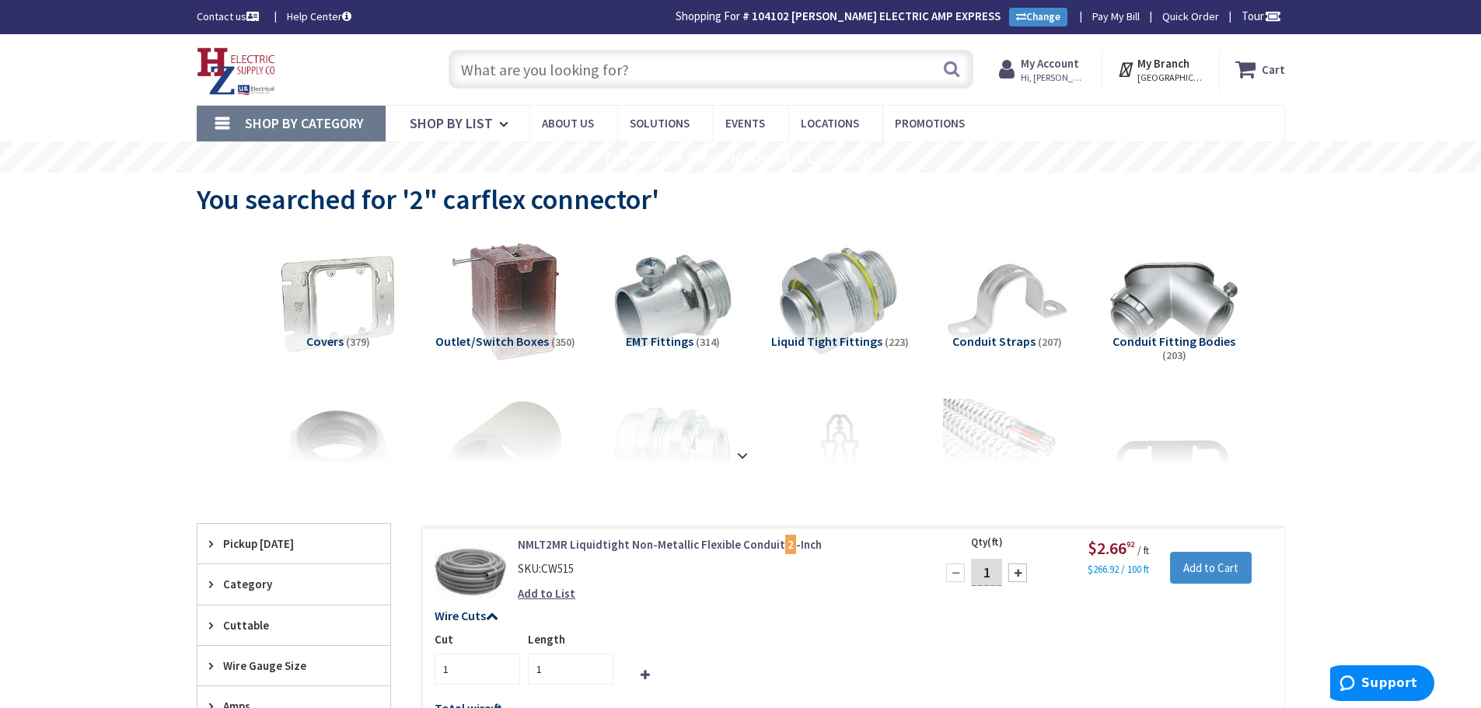
click at [538, 75] on input "text" at bounding box center [711, 69] width 525 height 39
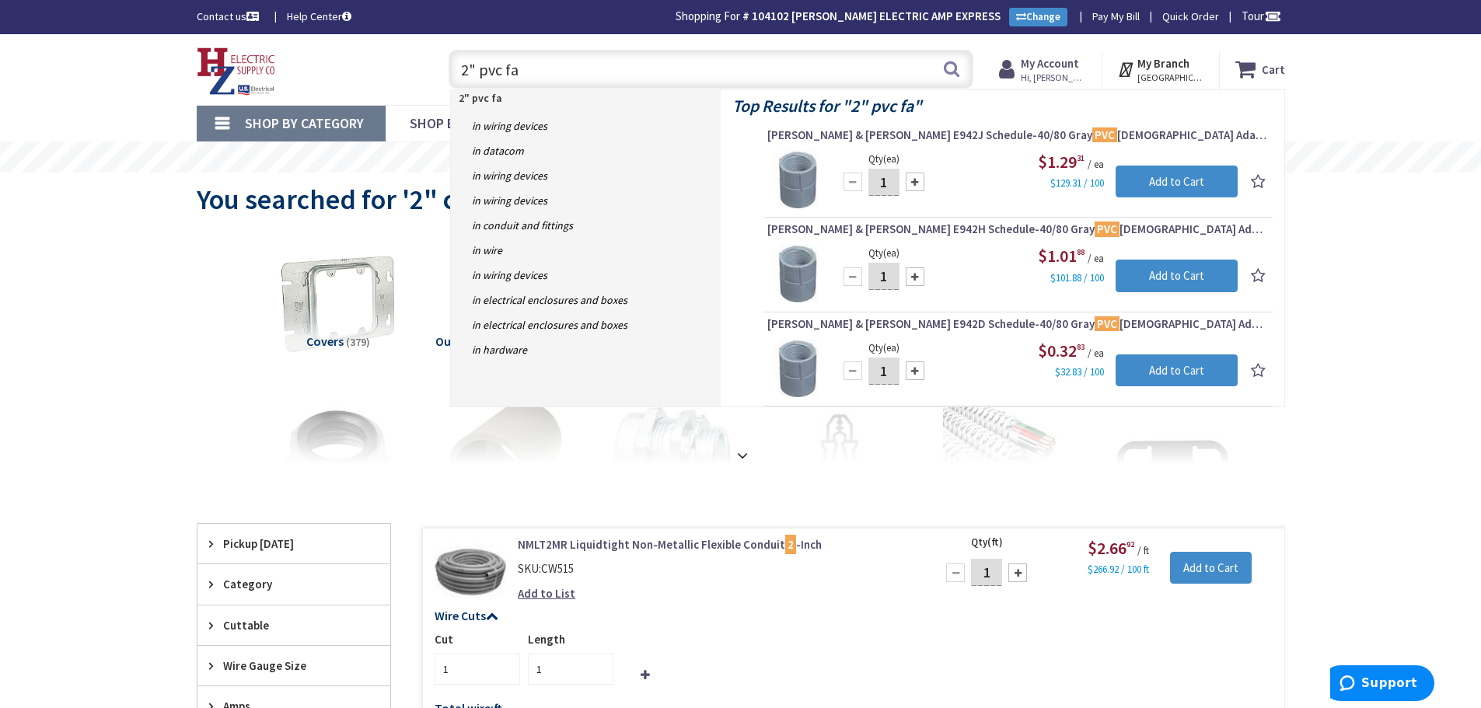
drag, startPoint x: 609, startPoint y: 67, endPoint x: 435, endPoint y: 79, distance: 174.6
click at [435, 79] on div "2" pvc fa 2" pvc fa Search" at bounding box center [707, 69] width 556 height 50
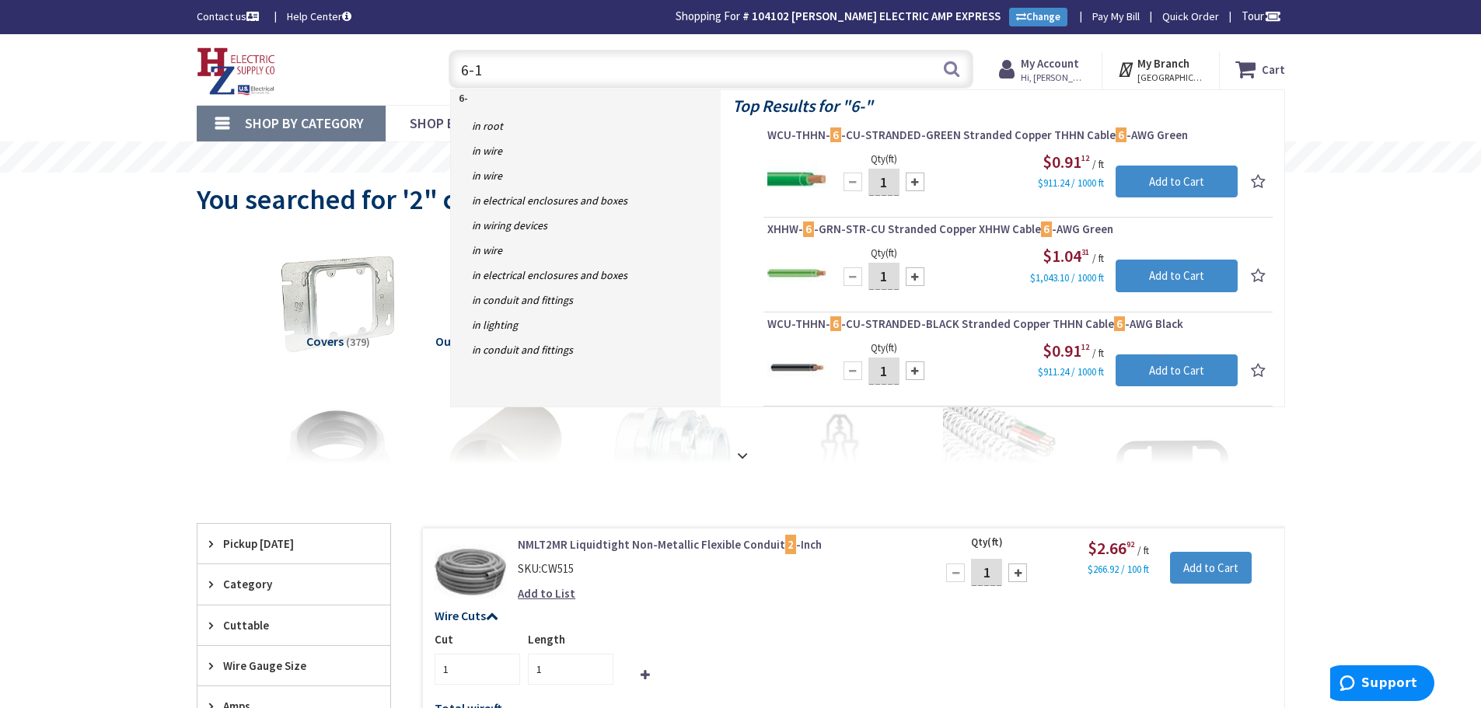
type input "6-15"
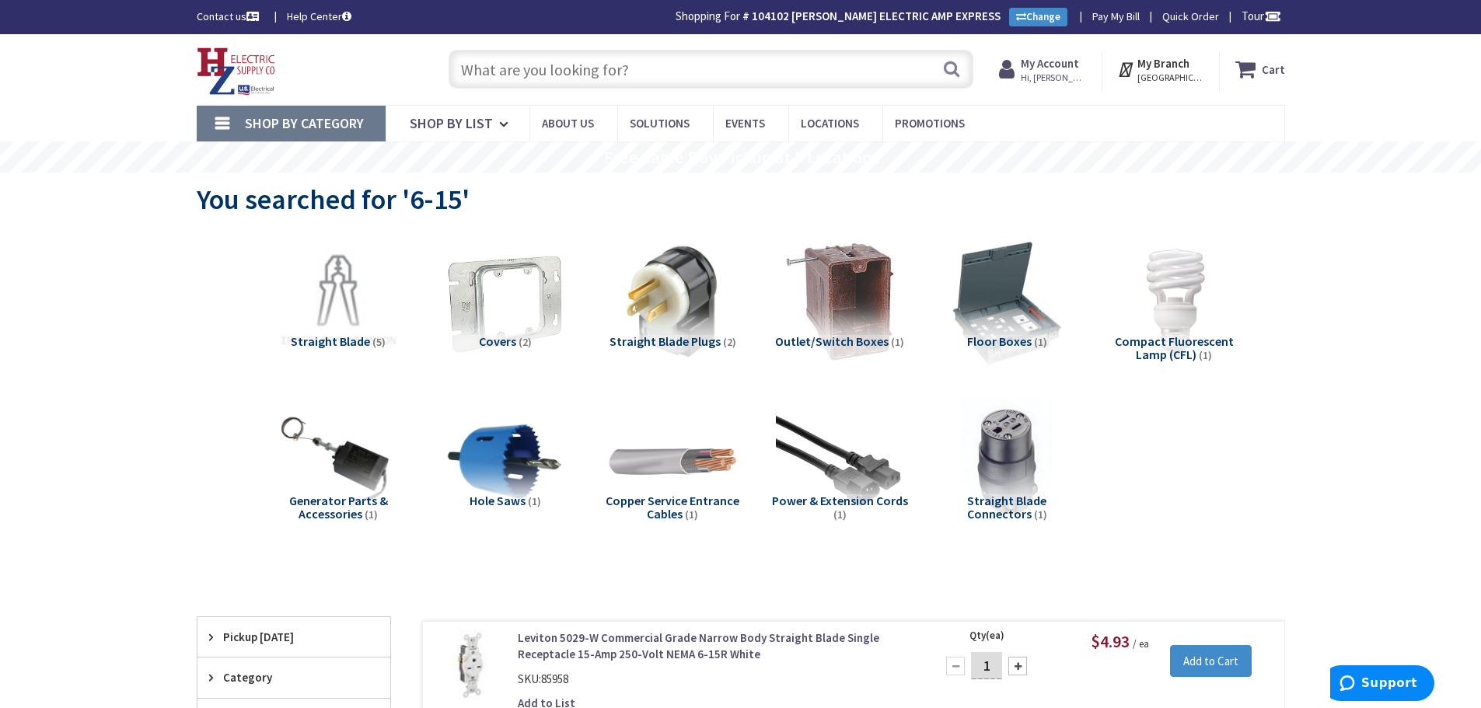
click at [552, 82] on input "text" at bounding box center [711, 69] width 525 height 39
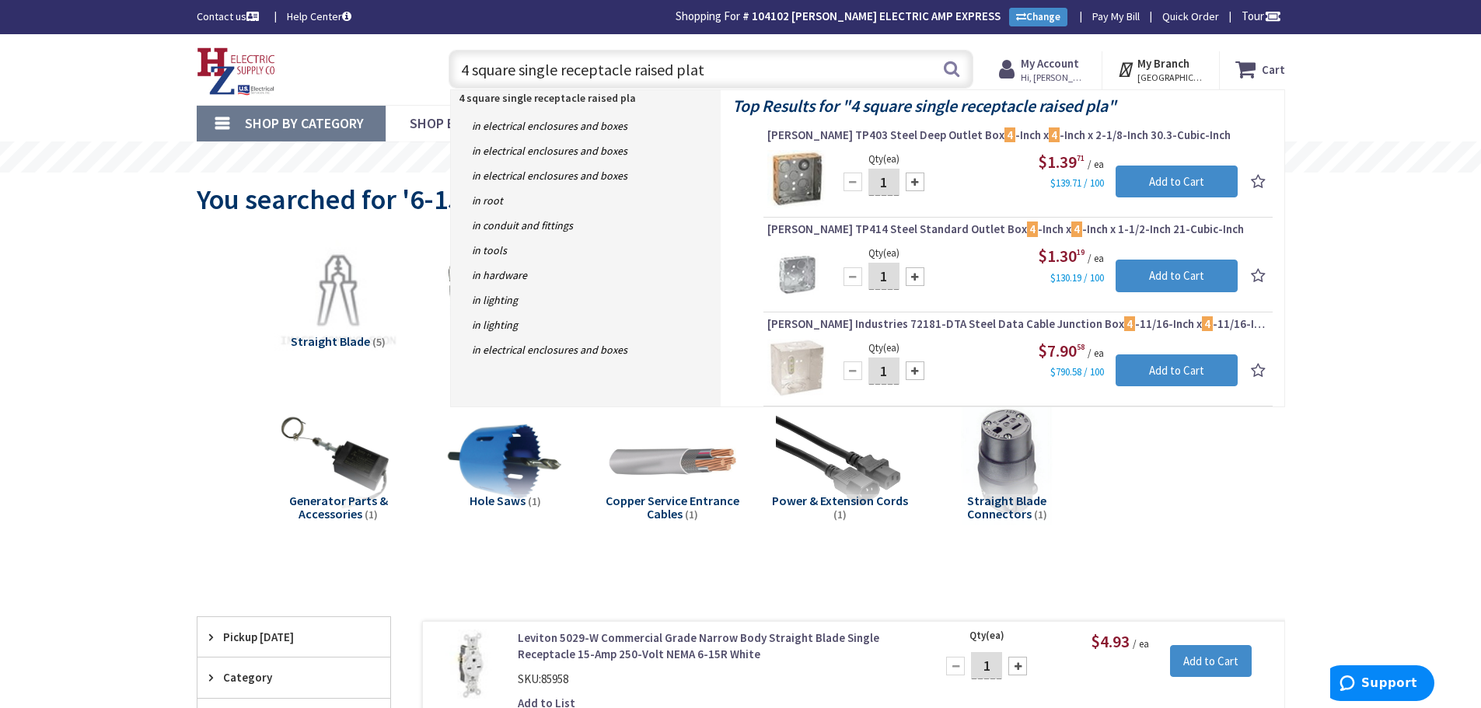
type input "4 square single receptacle raised plate"
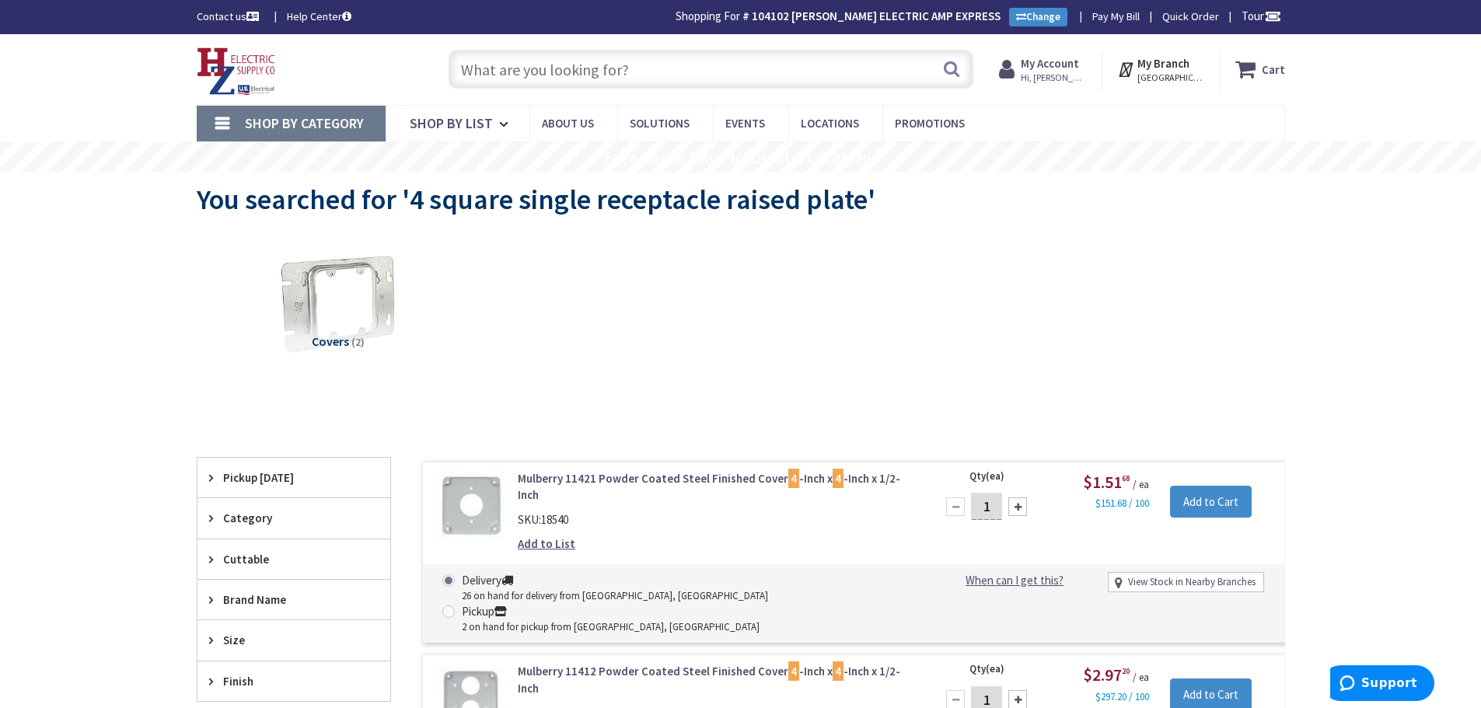
click at [636, 72] on input "text" at bounding box center [711, 69] width 525 height 39
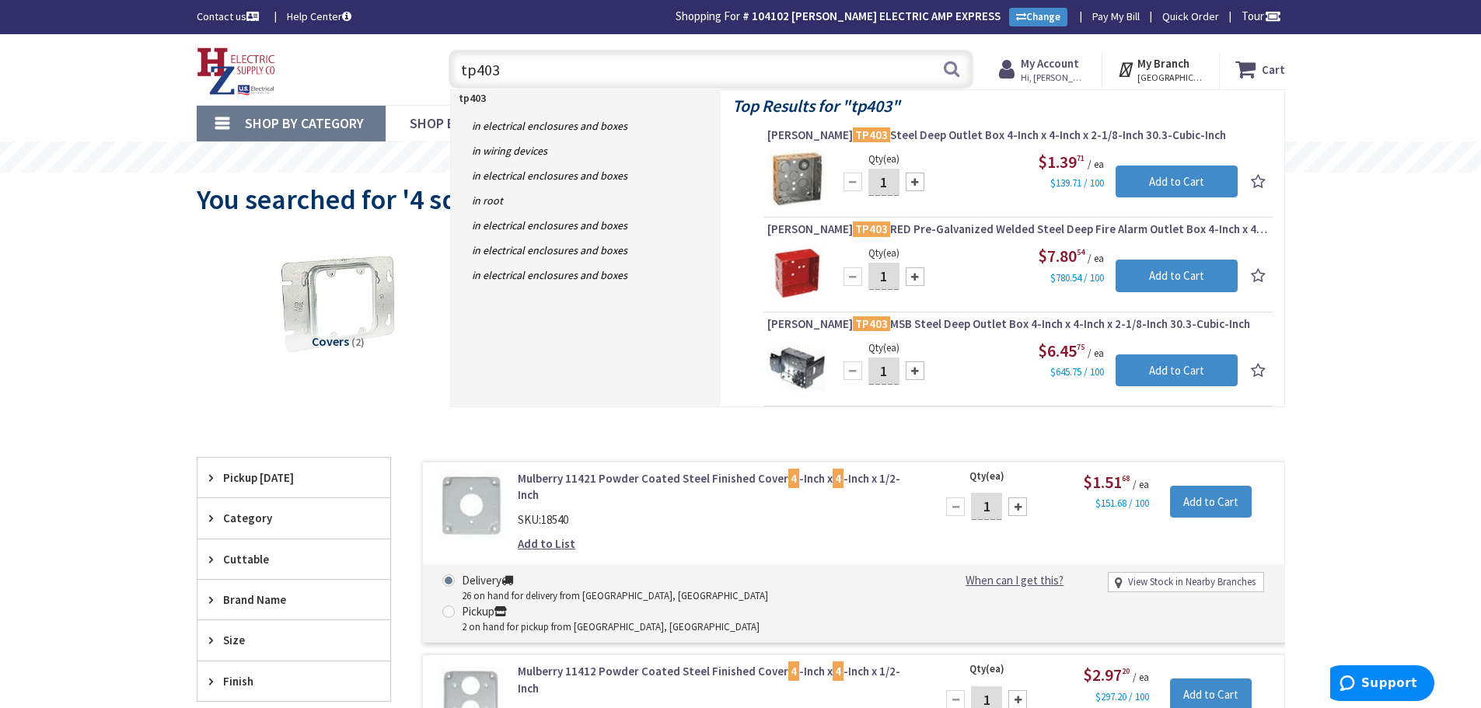
drag, startPoint x: 280, startPoint y: 63, endPoint x: 261, endPoint y: 63, distance: 18.7
click at [261, 63] on div "Toggle Nav tp403 tp403 Search Cart My Cart Close" at bounding box center [741, 70] width 1112 height 52
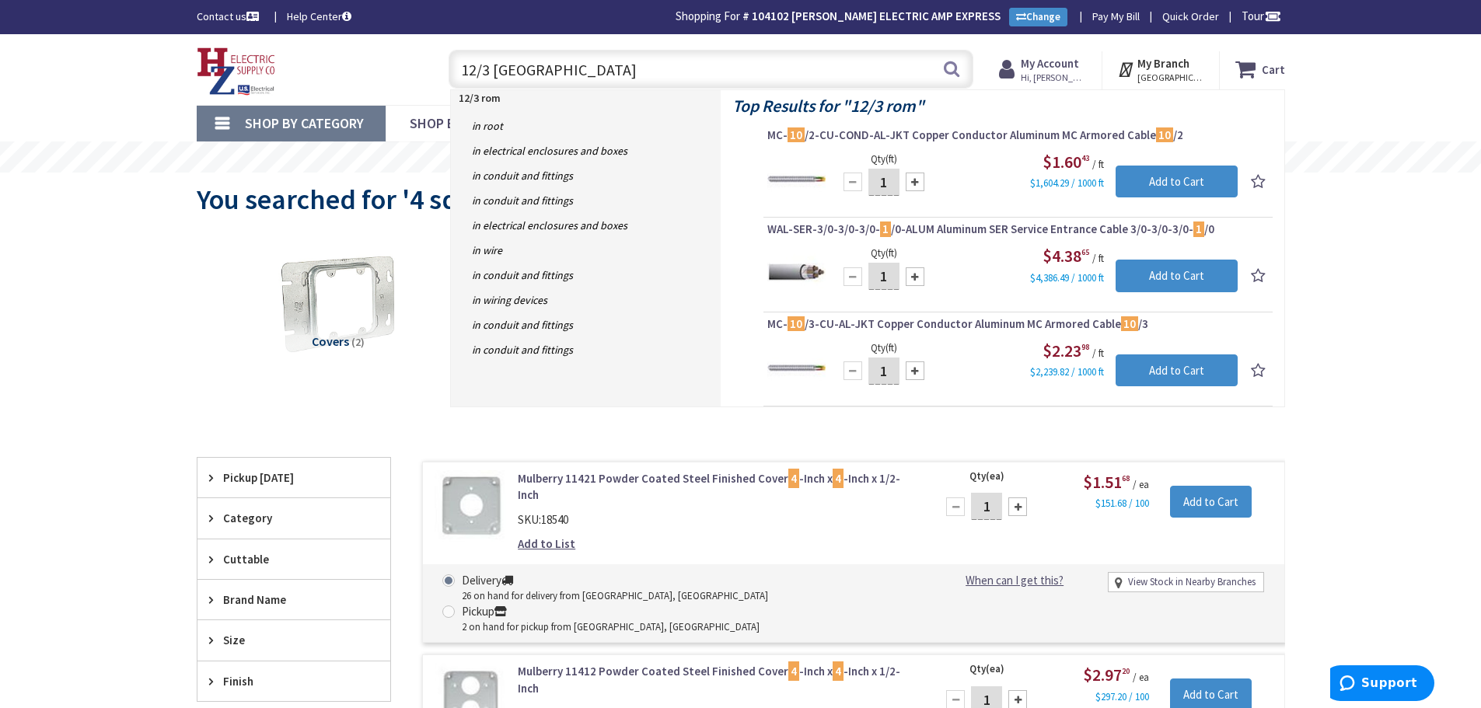
type input "12/3 romex"
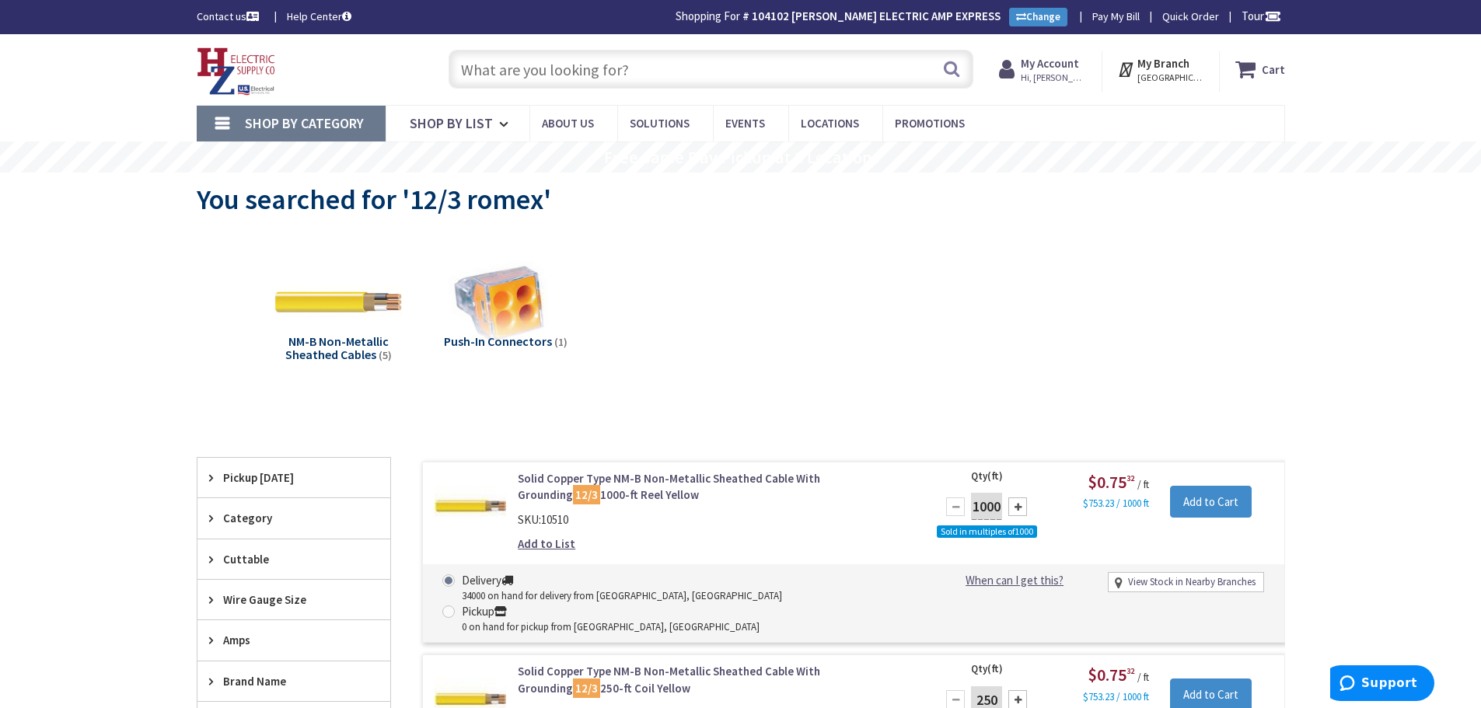
click at [638, 72] on input "text" at bounding box center [711, 69] width 525 height 39
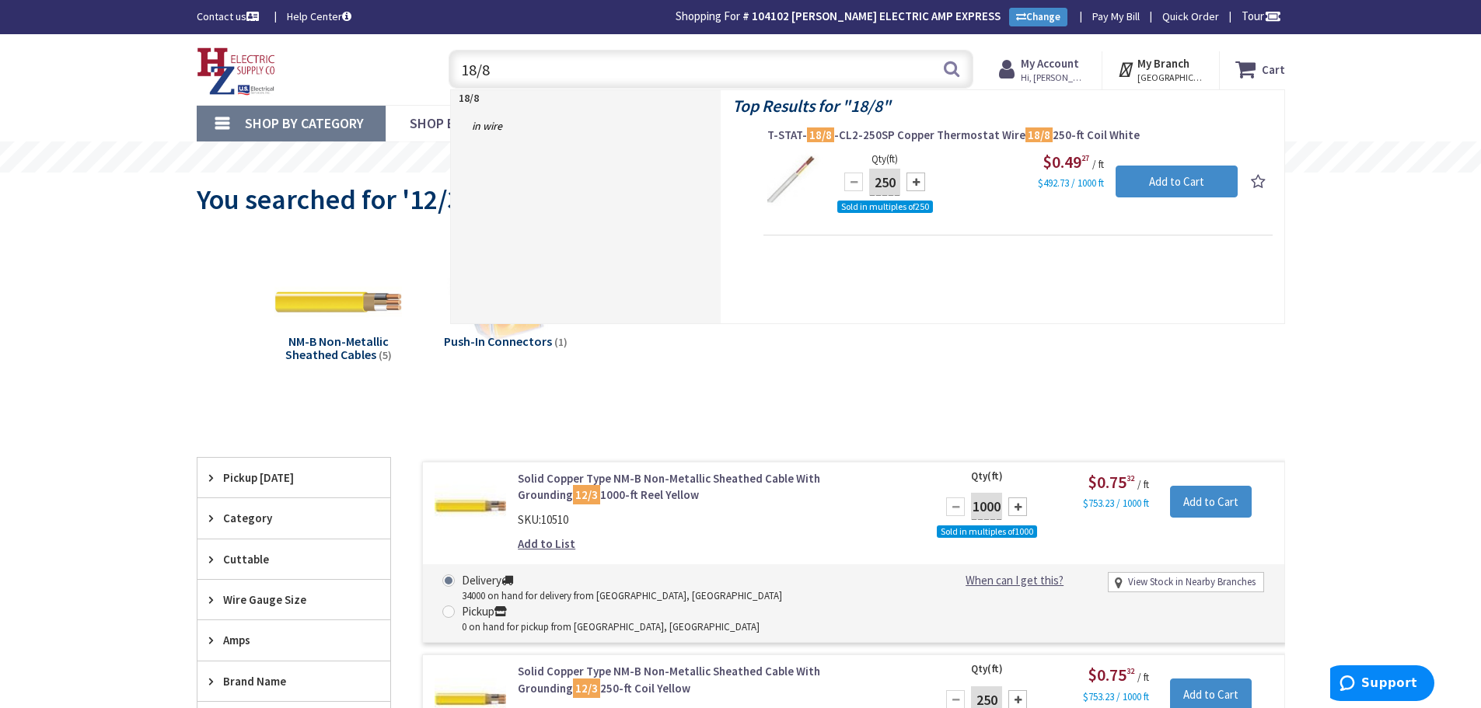
click at [666, 71] on input "18/8" at bounding box center [711, 69] width 525 height 39
type input "1"
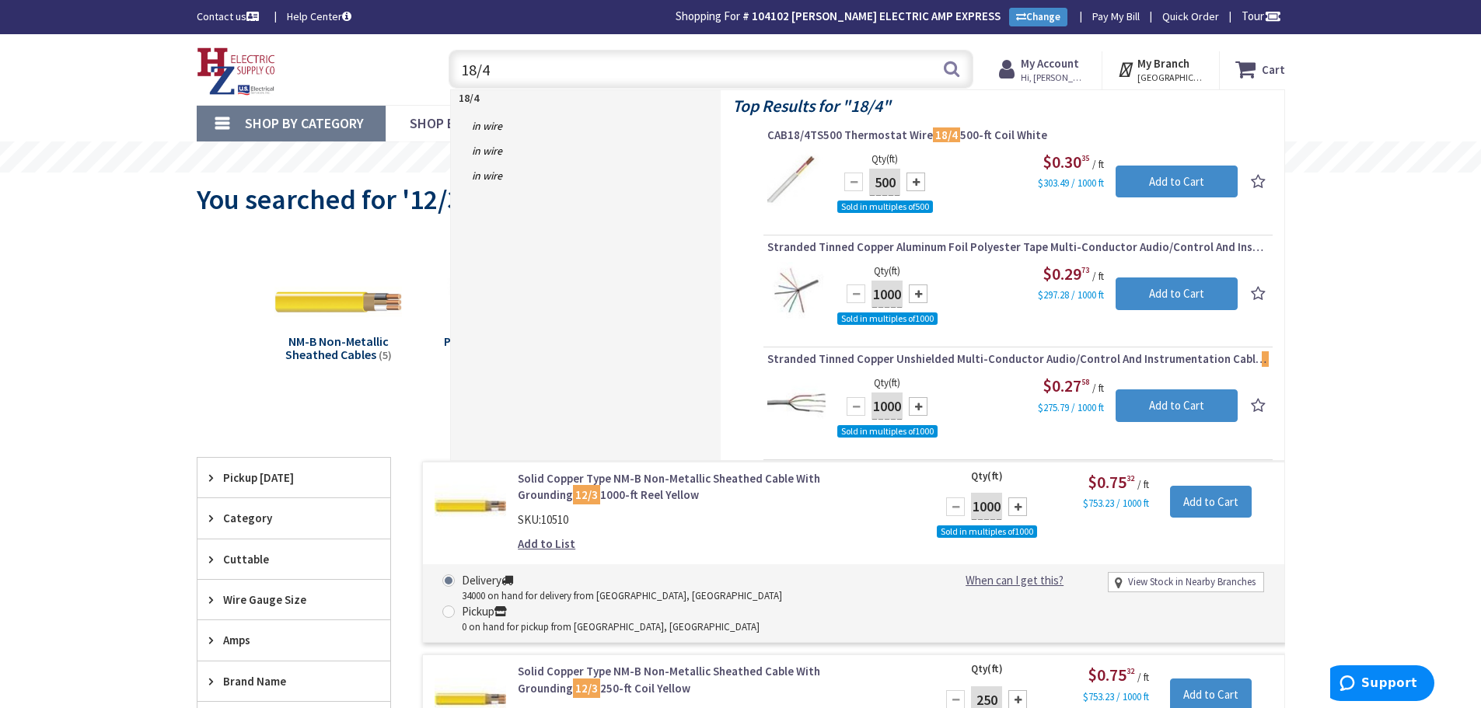
drag, startPoint x: 544, startPoint y: 74, endPoint x: 270, endPoint y: 74, distance: 273.7
click at [270, 74] on div "Toggle Nav 18/4 18/4 Search Cart My Cart Close You have no items in your shoppi…" at bounding box center [741, 70] width 1112 height 52
type input "heat relay"
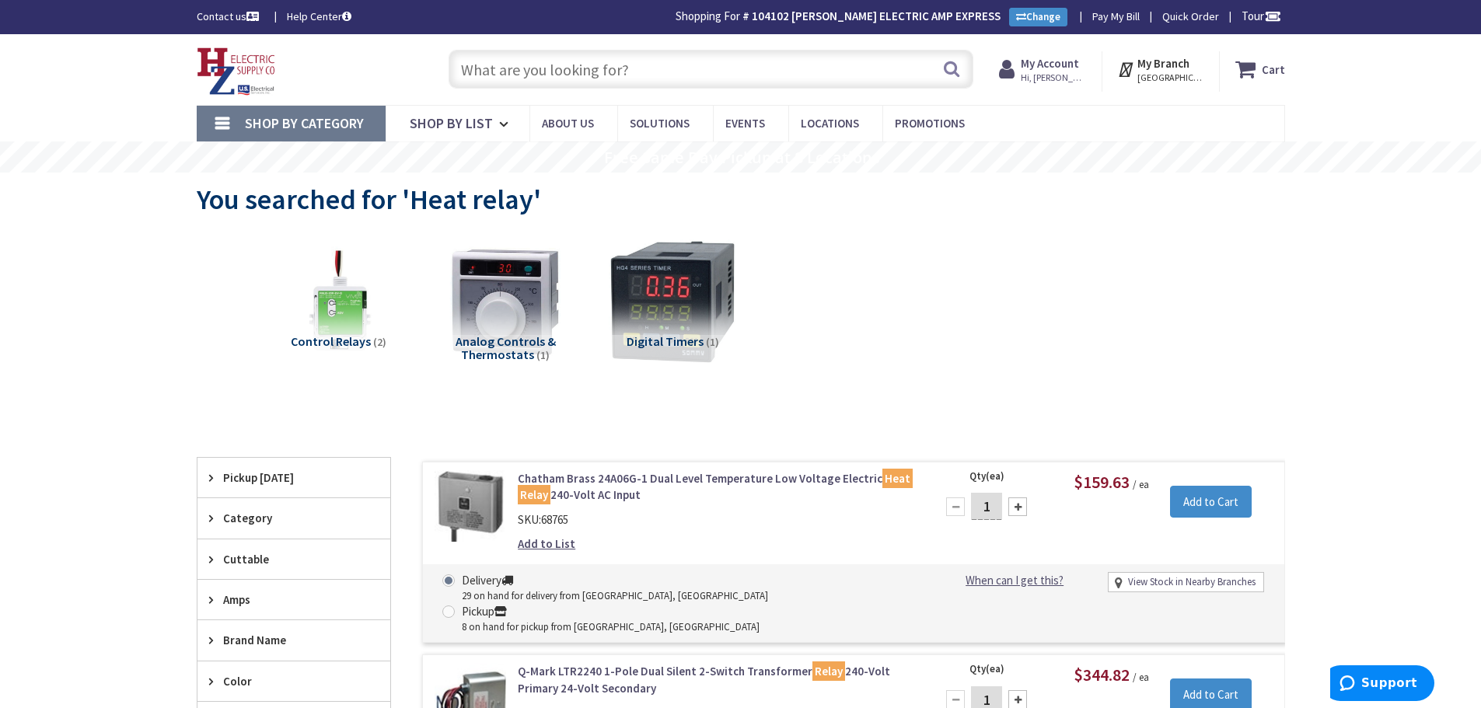
click at [1066, 72] on span "Hi, [PERSON_NAME]" at bounding box center [1054, 78] width 66 height 12
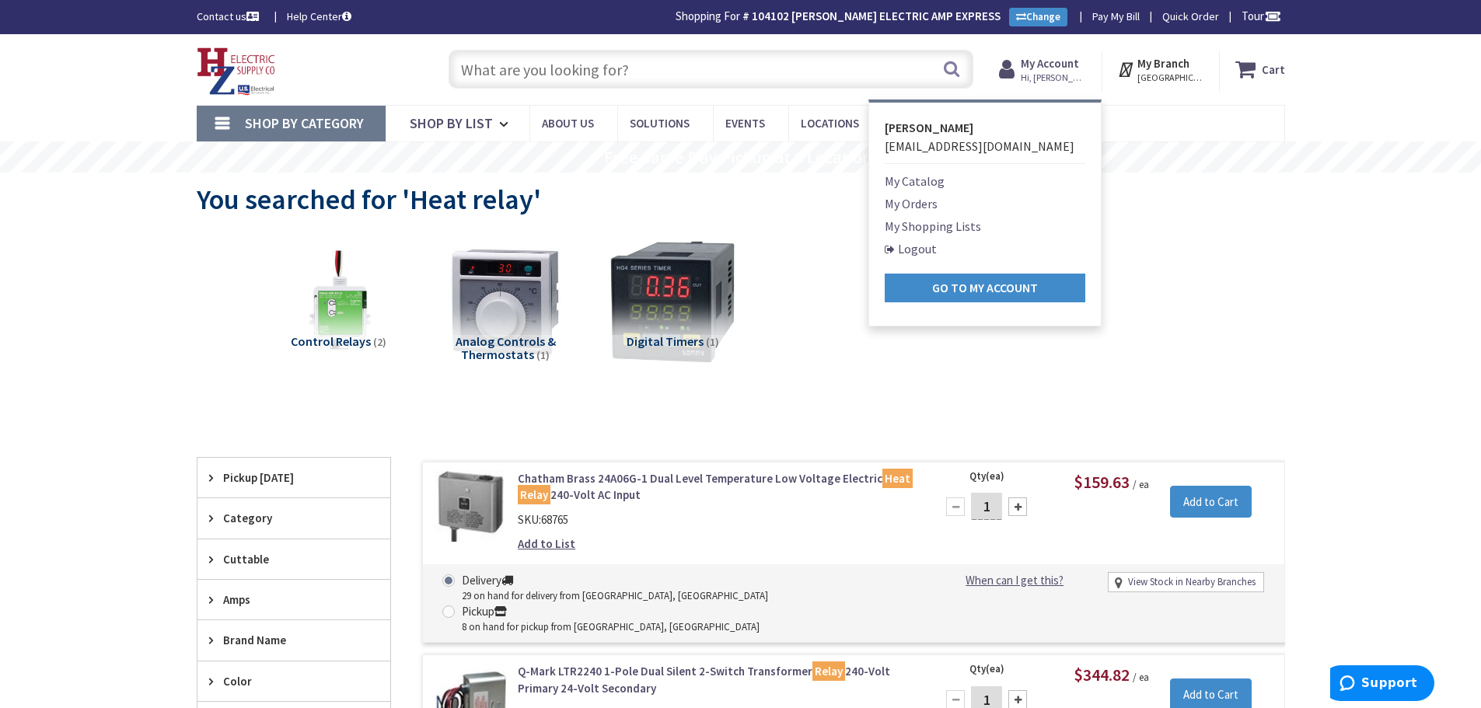
click at [914, 208] on link "My Orders" at bounding box center [911, 203] width 53 height 19
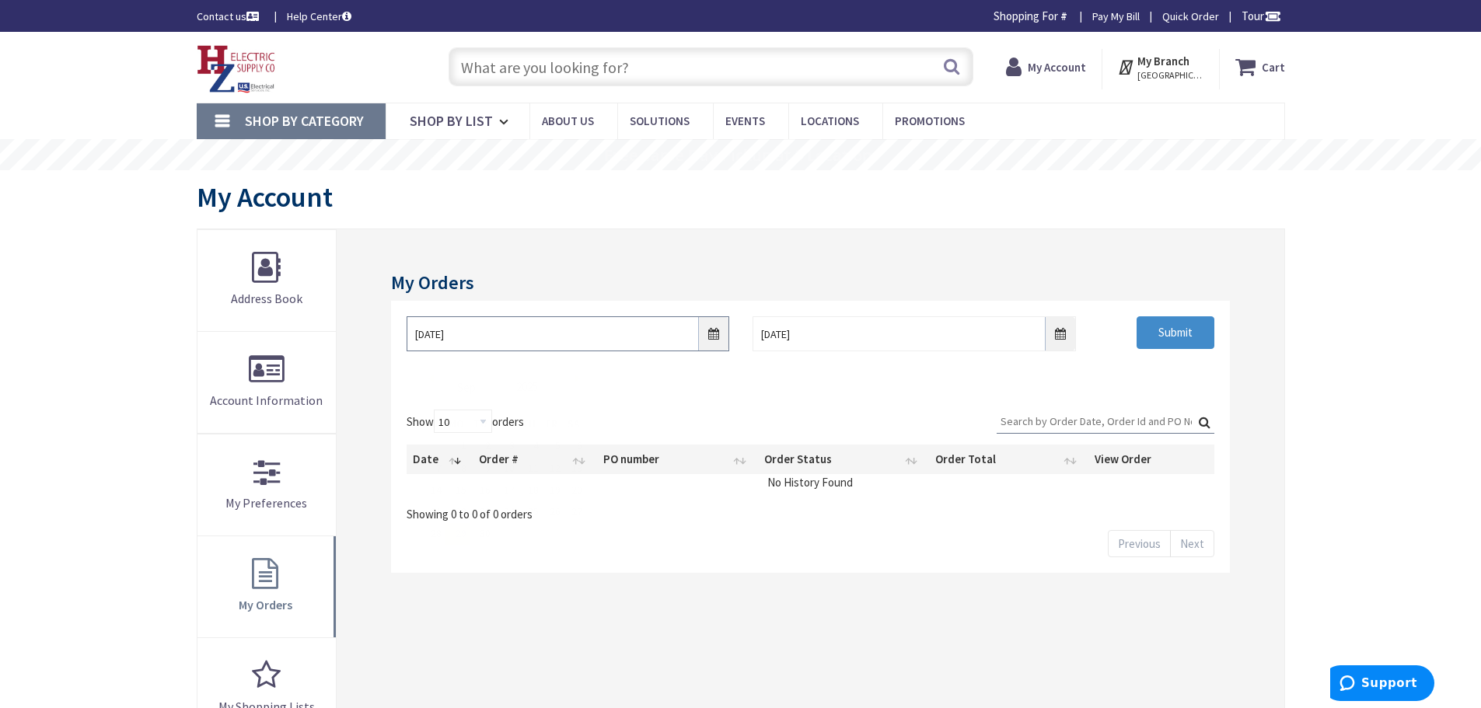
click at [531, 342] on input "[DATE]" at bounding box center [568, 333] width 323 height 35
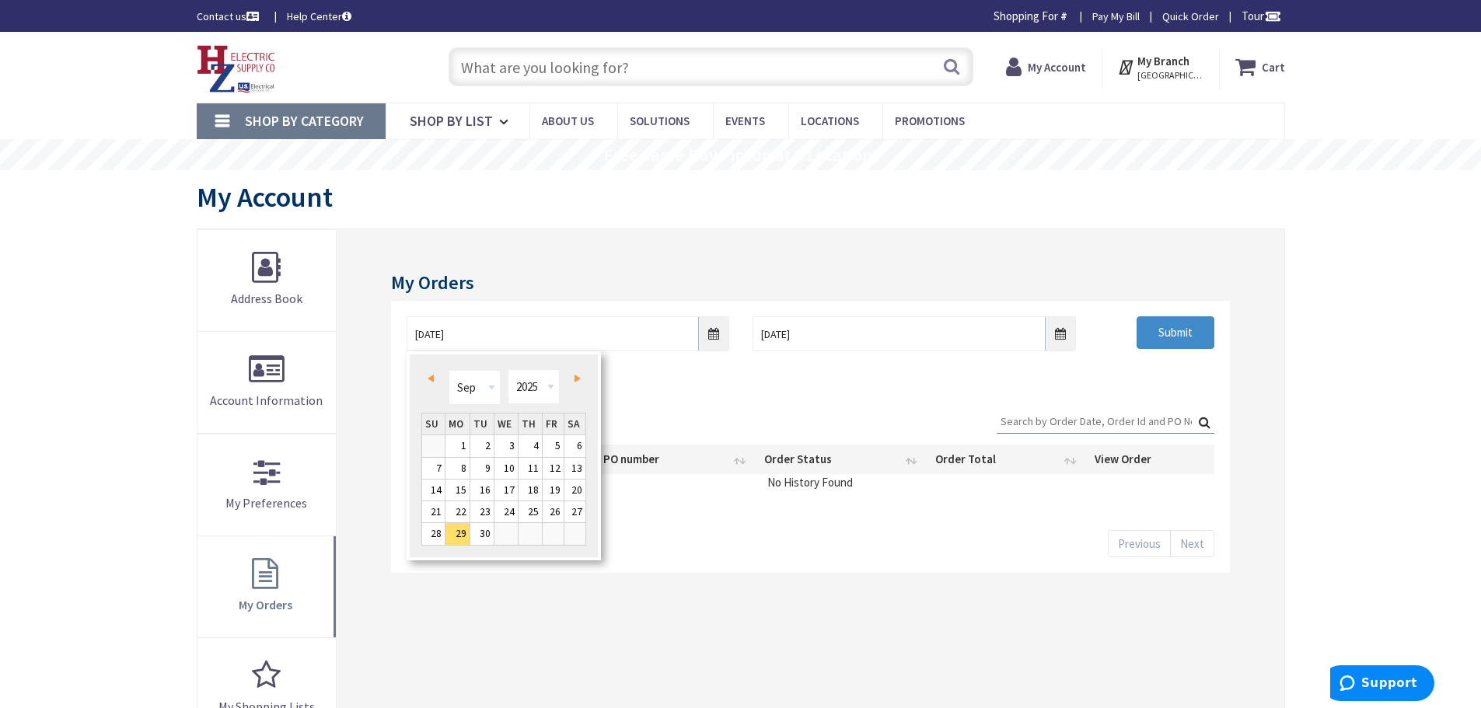
click at [433, 377] on span "Prev" at bounding box center [431, 379] width 6 height 8
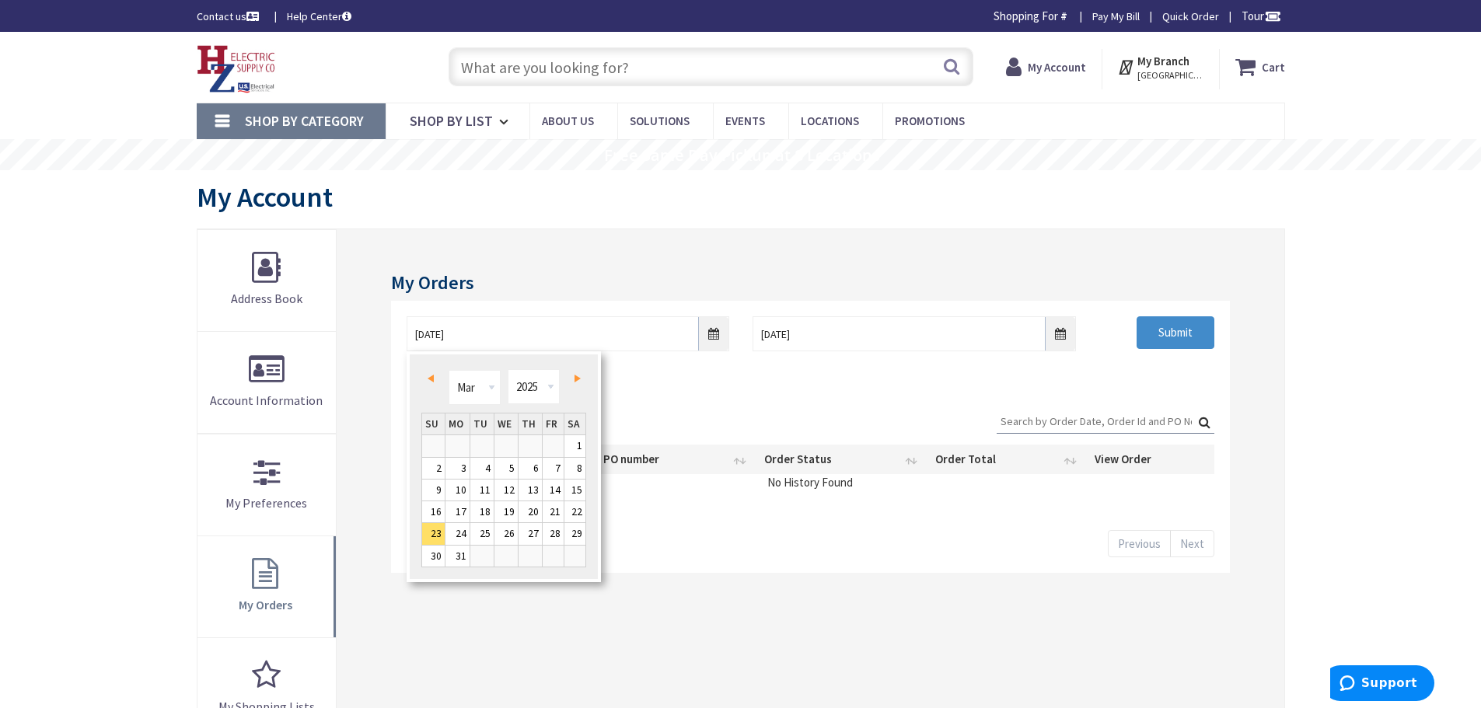
click at [433, 377] on span "Prev" at bounding box center [431, 379] width 6 height 8
type input "02/22/2025"
click at [1180, 341] on input "Submit" at bounding box center [1176, 332] width 78 height 33
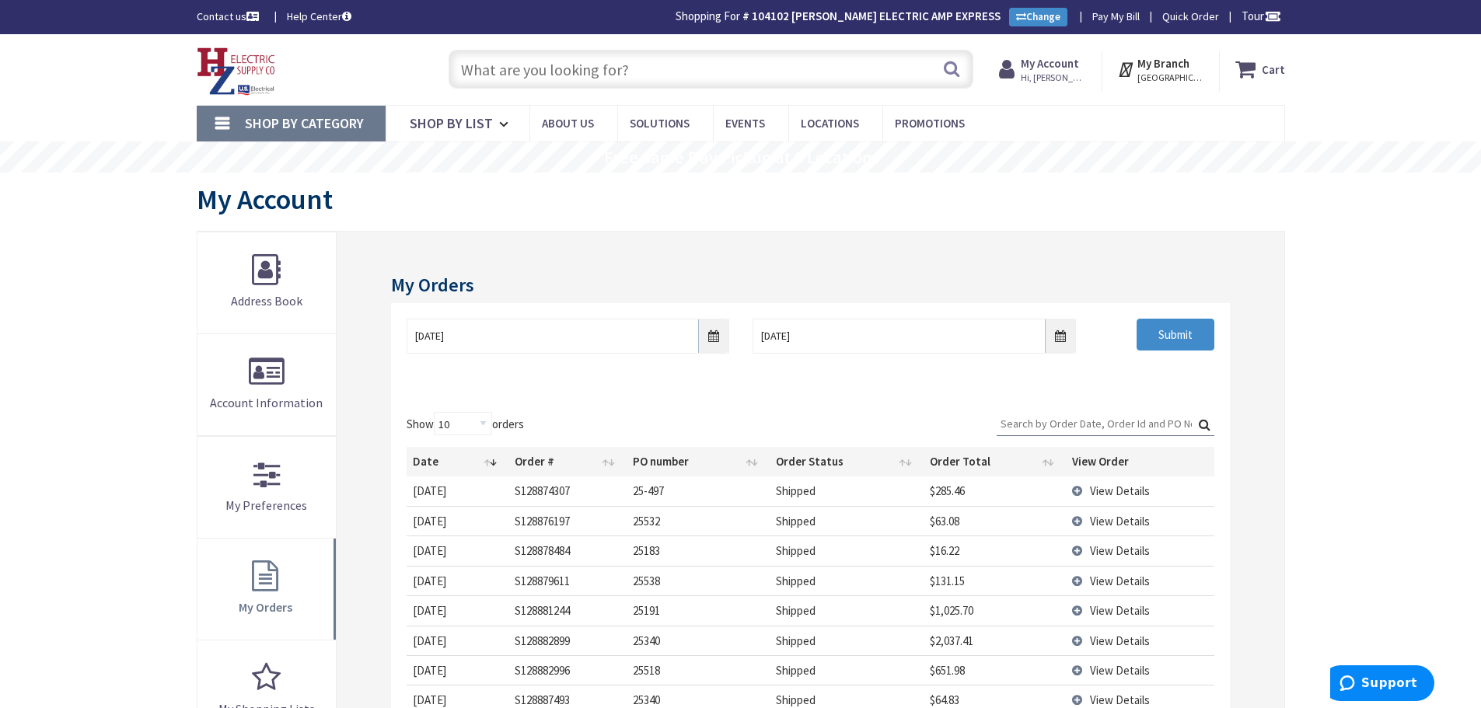
click at [1048, 423] on input "Search:" at bounding box center [1106, 423] width 218 height 23
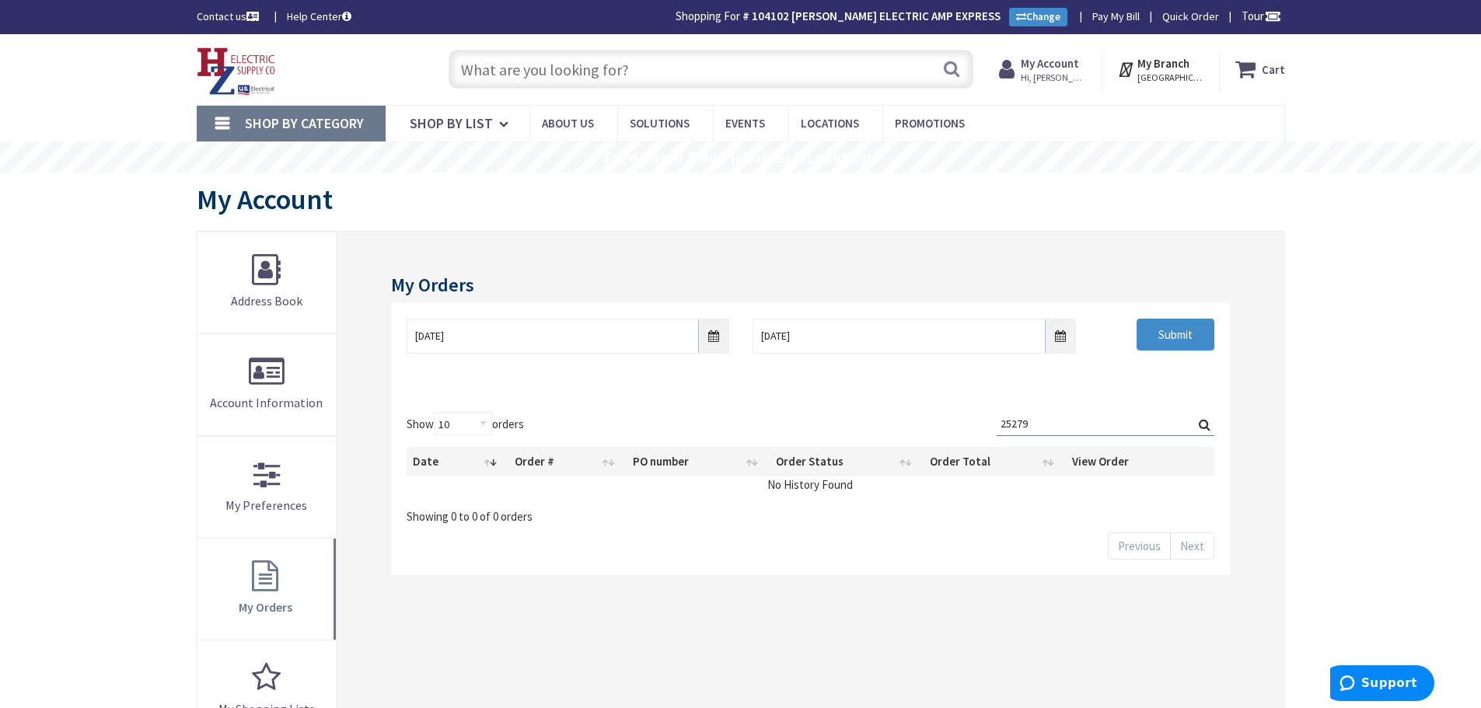
type input "25279"
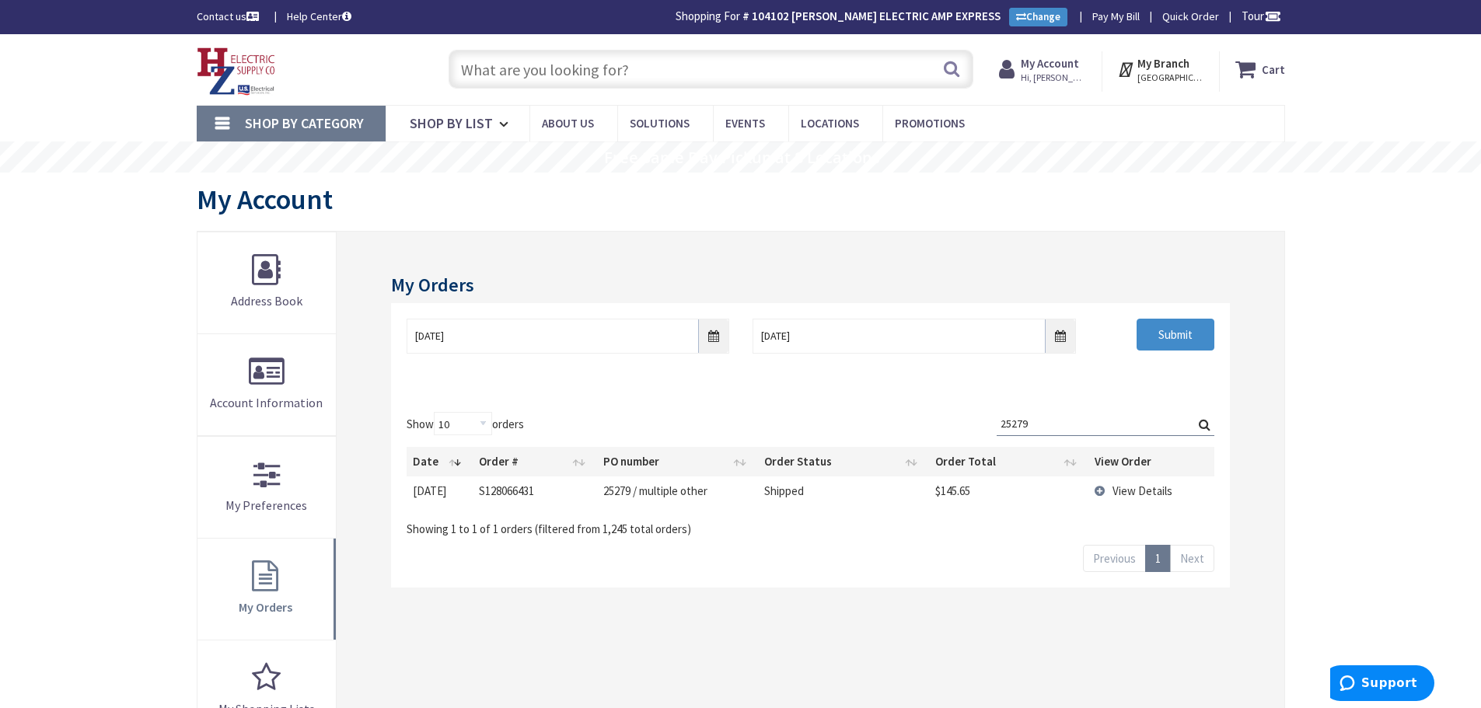
click at [1107, 491] on td "View Details" at bounding box center [1152, 491] width 126 height 29
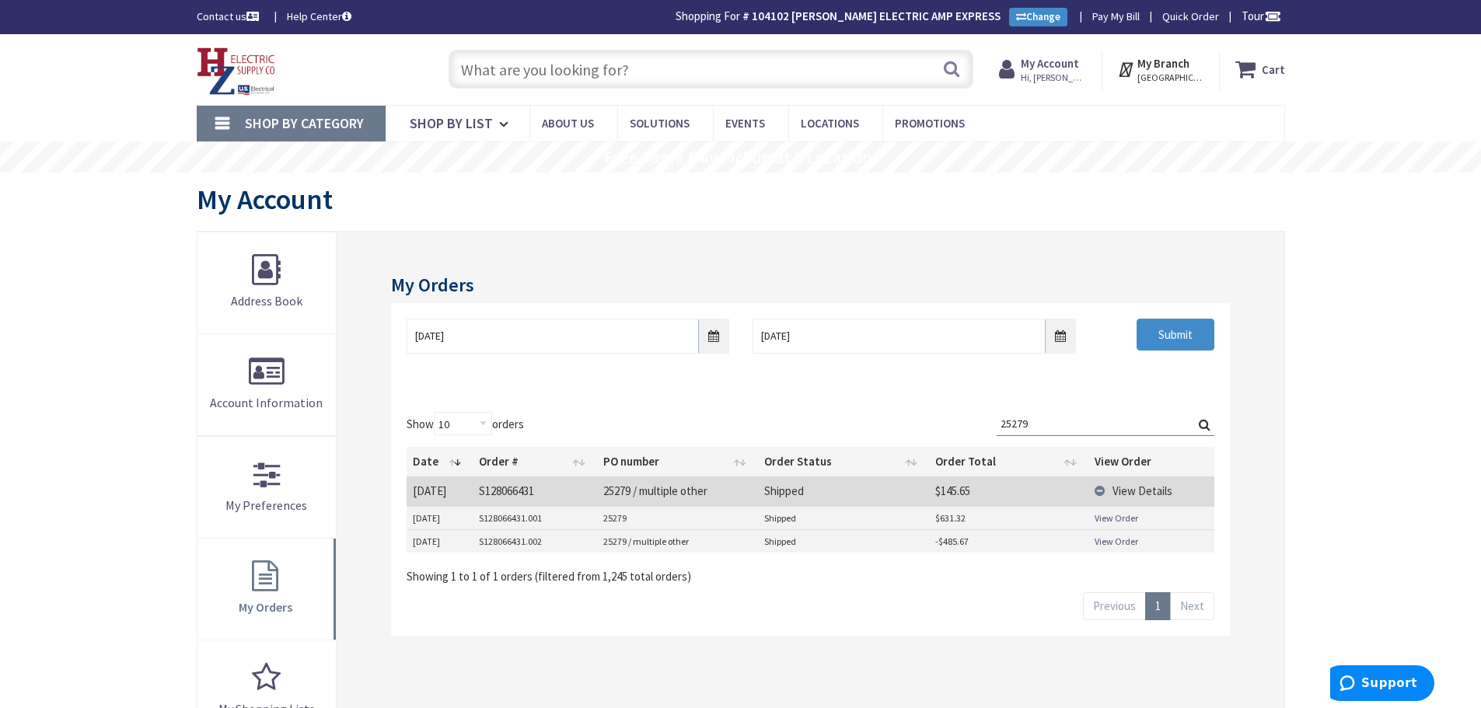
click at [1103, 519] on link "View Order" at bounding box center [1117, 518] width 44 height 13
click at [1116, 537] on link "View Order" at bounding box center [1117, 541] width 44 height 13
click at [672, 67] on input "text" at bounding box center [711, 69] width 525 height 39
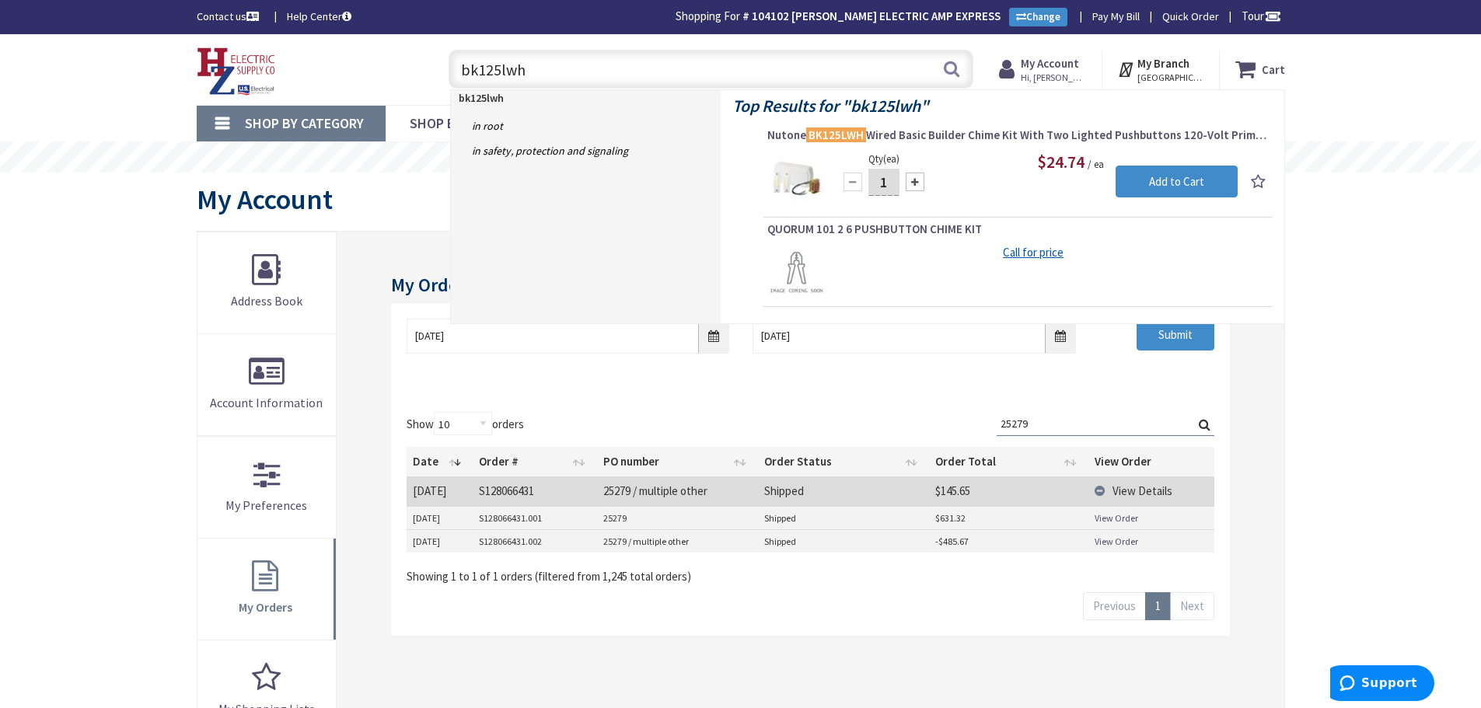
drag, startPoint x: 471, startPoint y: 72, endPoint x: 386, endPoint y: 79, distance: 85.0
click at [386, 79] on div "Toggle Nav bk125lwh bk125lwh Search Cart My Cart Close" at bounding box center [741, 70] width 1112 height 52
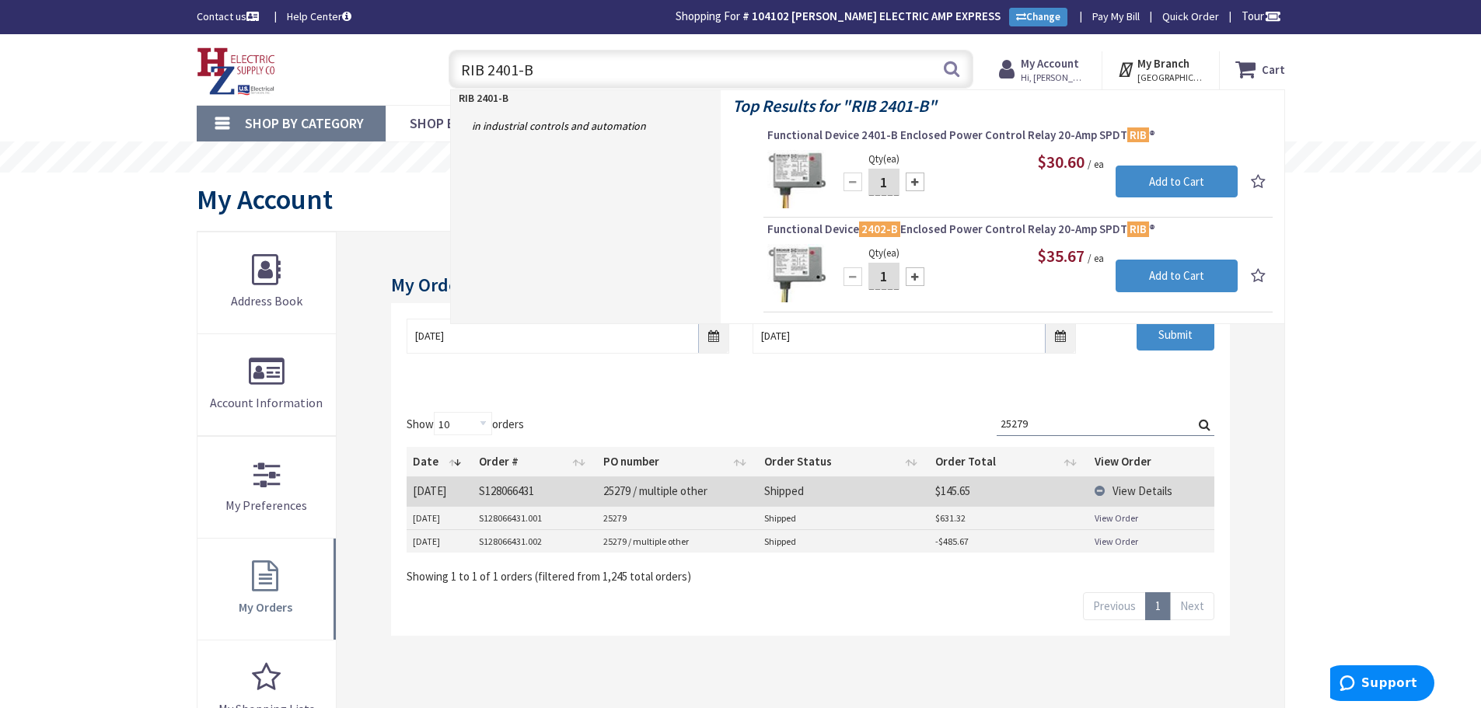
type input "RIB 2401-B"
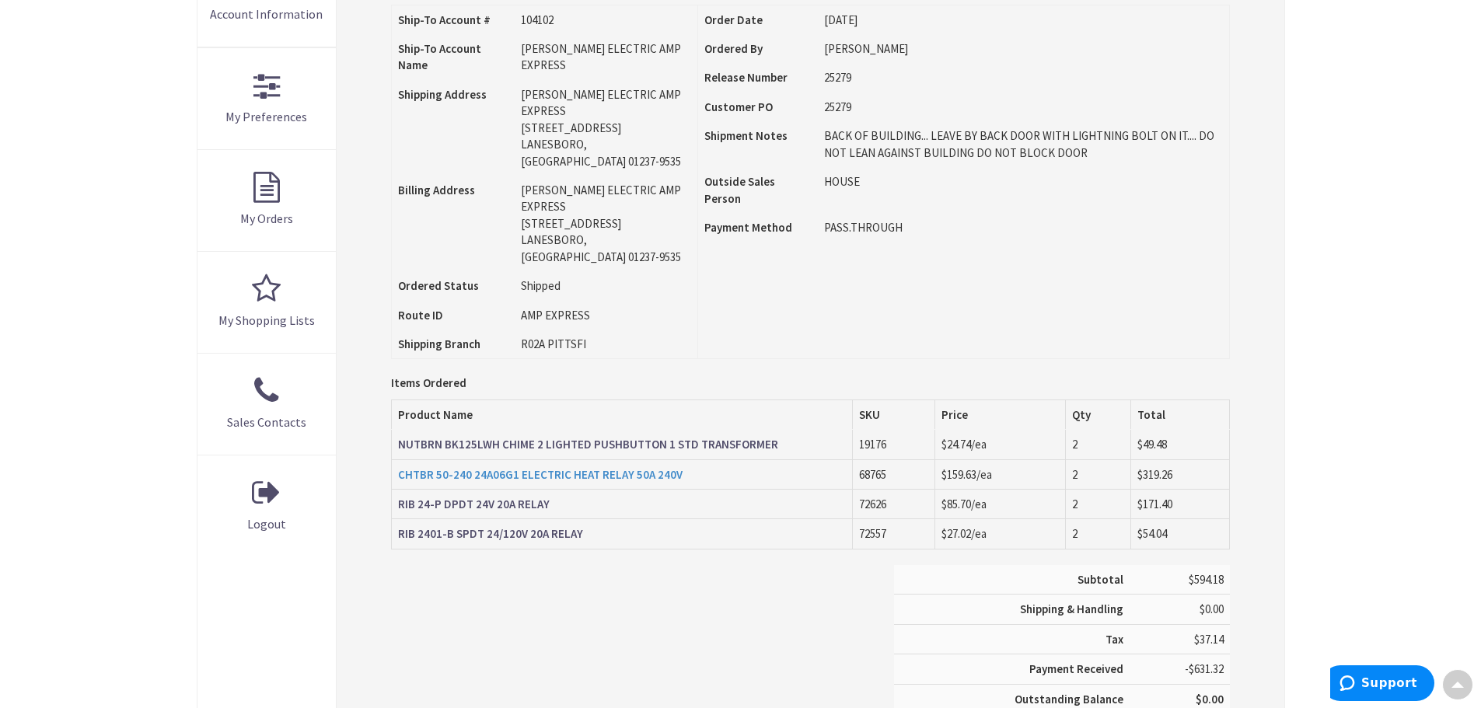
scroll to position [391, 0]
click at [474, 465] on strong "CHTBR 50-240 24A06G1 ELECTRIC HEAT RELAY 50A 240V" at bounding box center [540, 472] width 285 height 15
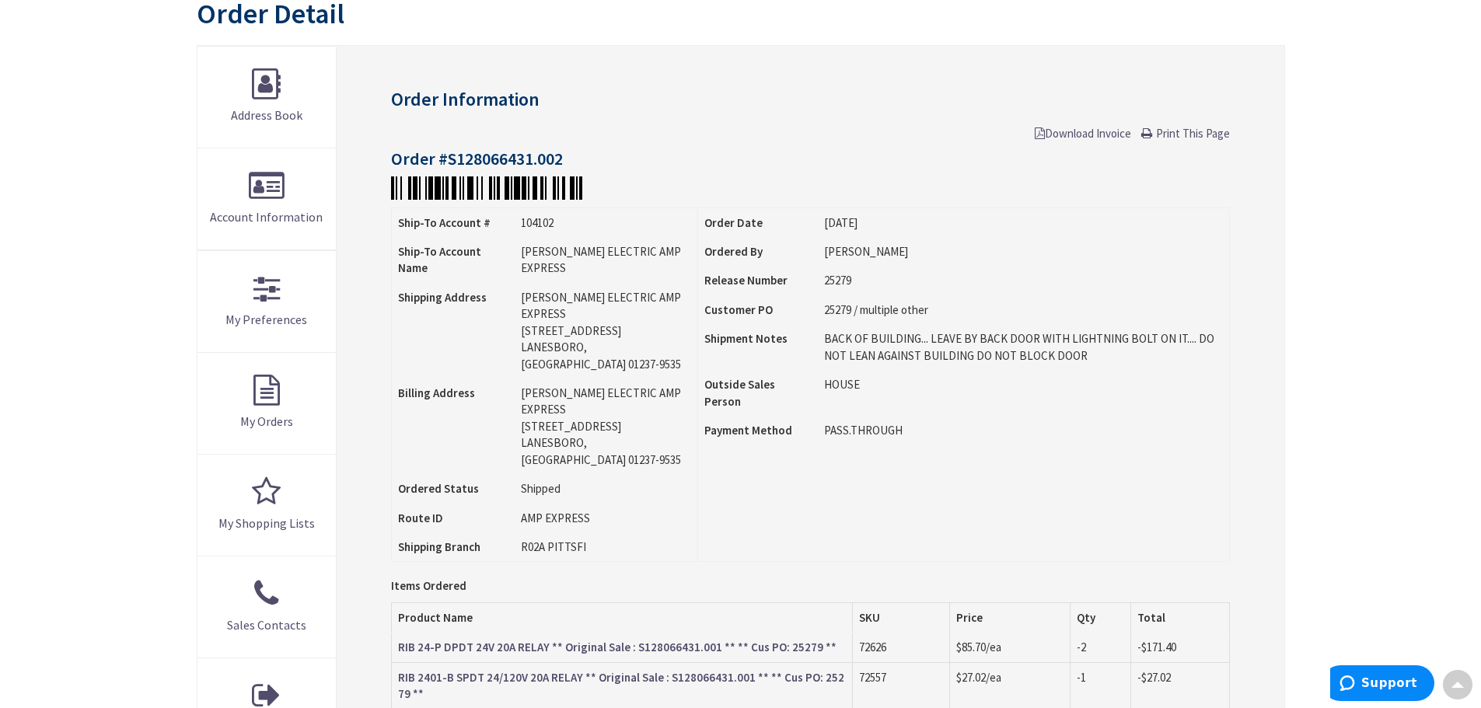
scroll to position [158, 0]
